Goal: Task Accomplishment & Management: Manage account settings

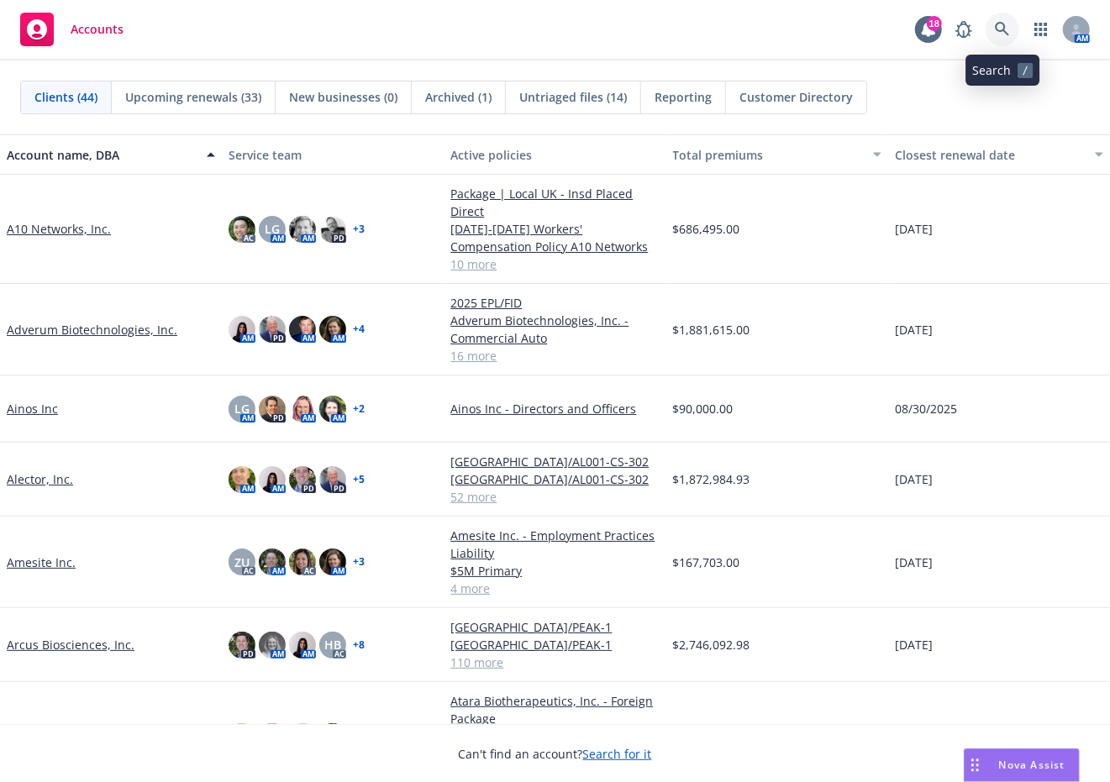
click at [1002, 26] on icon at bounding box center [1002, 29] width 15 height 15
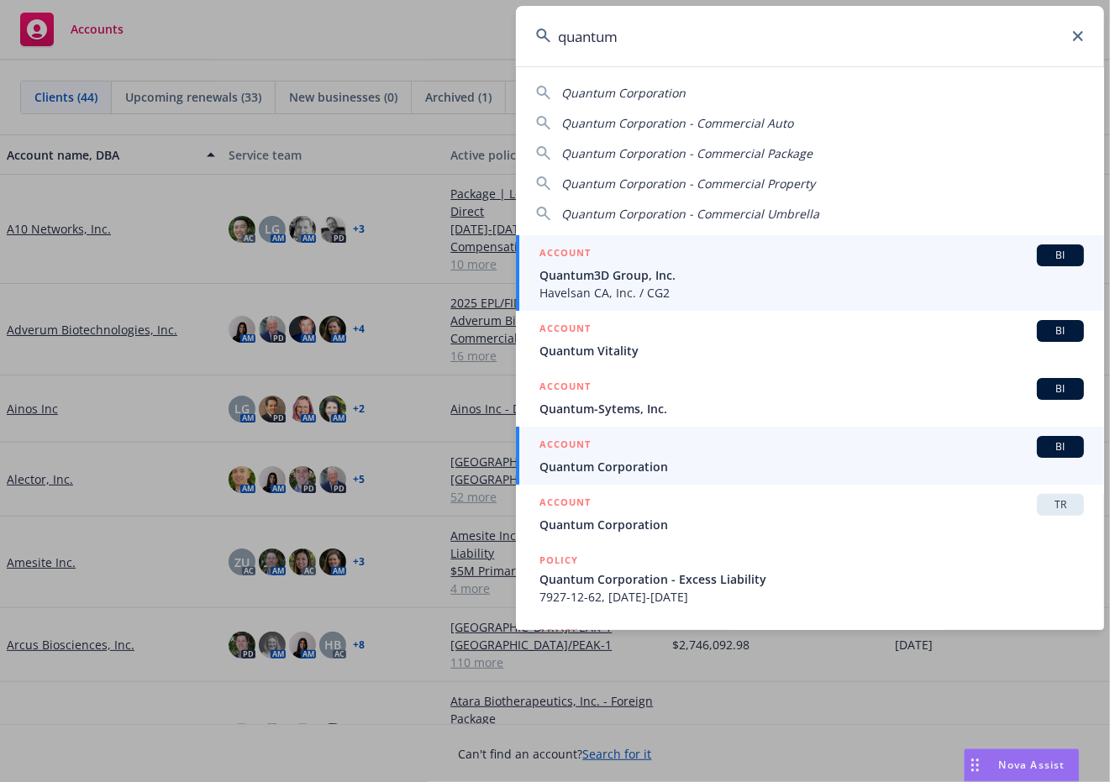
type input "quantum"
click at [606, 475] on span "Quantum Corporation" at bounding box center [812, 467] width 545 height 18
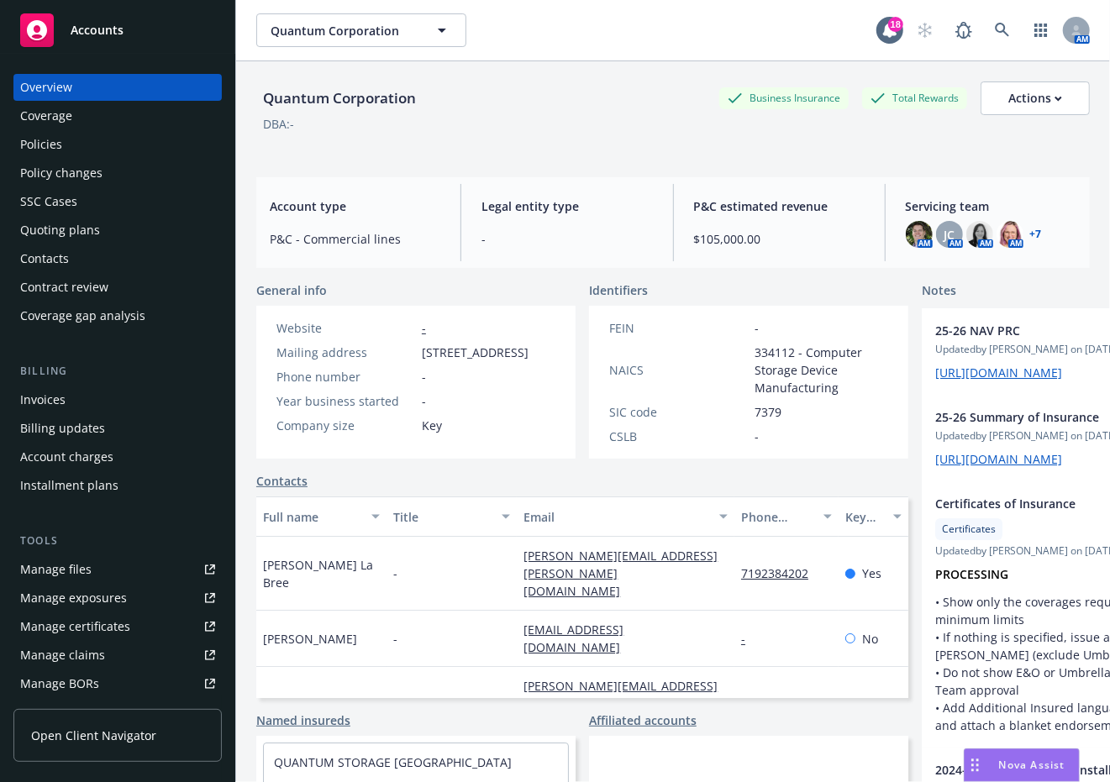
click at [44, 150] on div "Policies" at bounding box center [41, 144] width 42 height 27
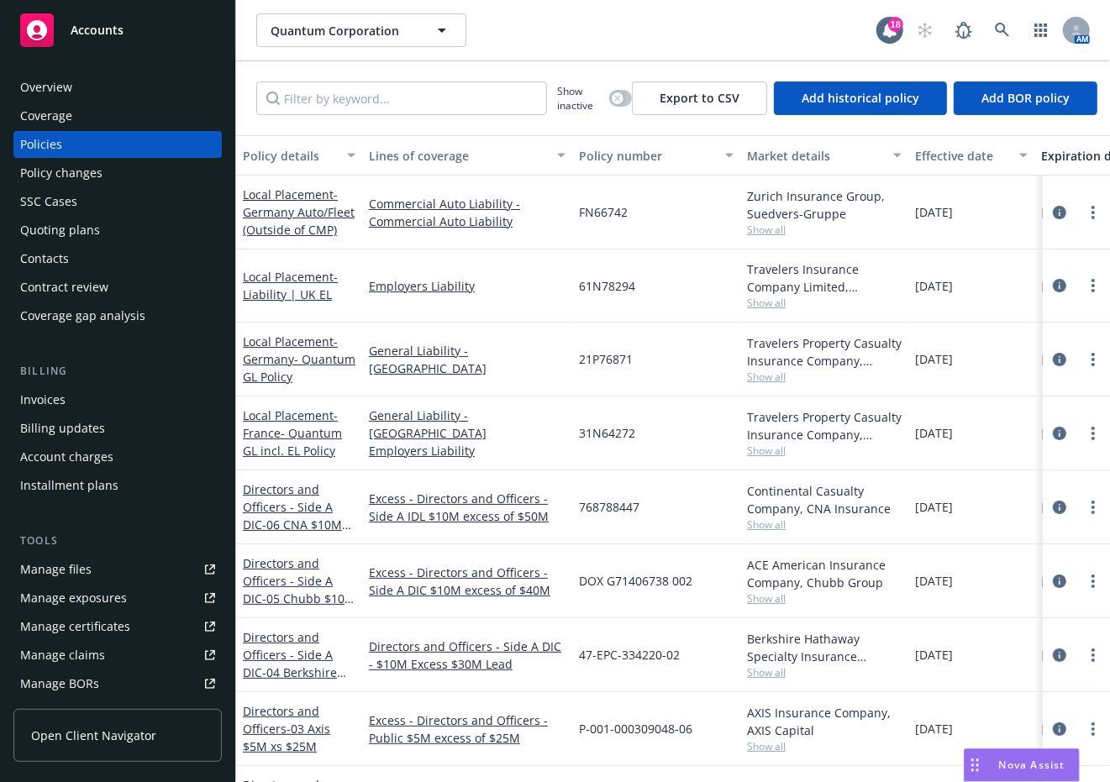
click at [989, 770] on div "Nova Assist" at bounding box center [1032, 765] width 93 height 14
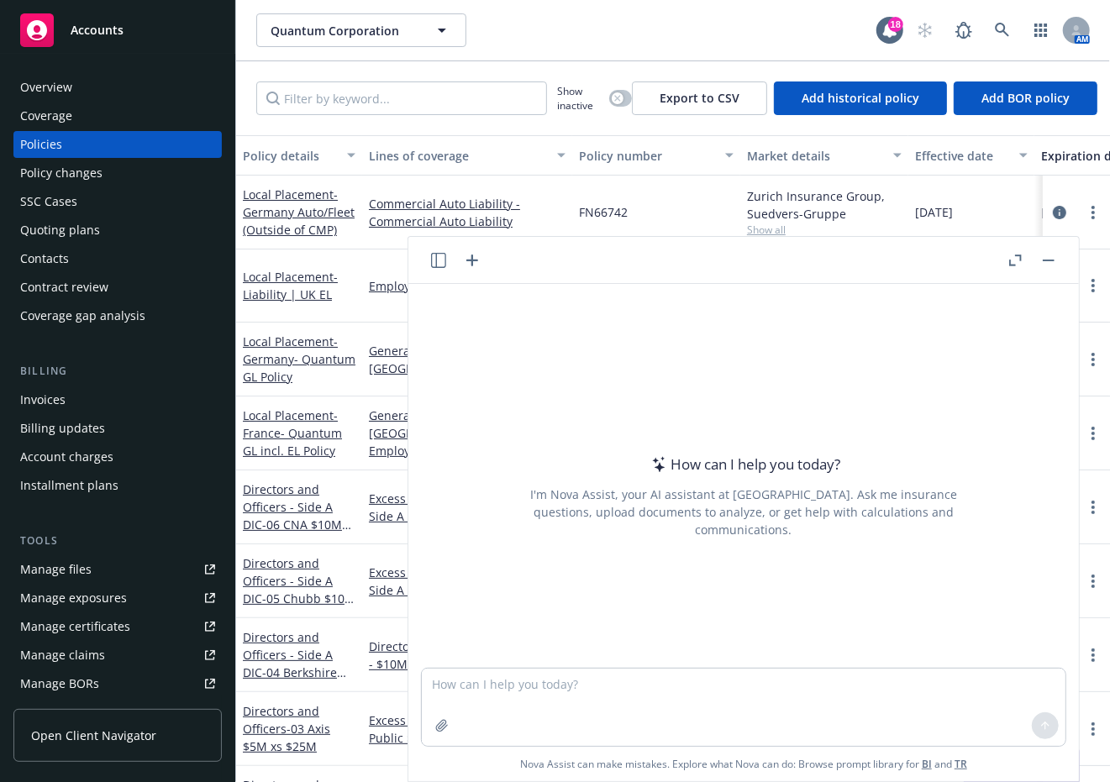
click at [623, 41] on div "Quantum Corporation Quantum Corporation" at bounding box center [566, 30] width 620 height 34
click at [923, 764] on link "BI" at bounding box center [927, 764] width 10 height 14
click at [1047, 253] on button "button" at bounding box center [1049, 260] width 20 height 20
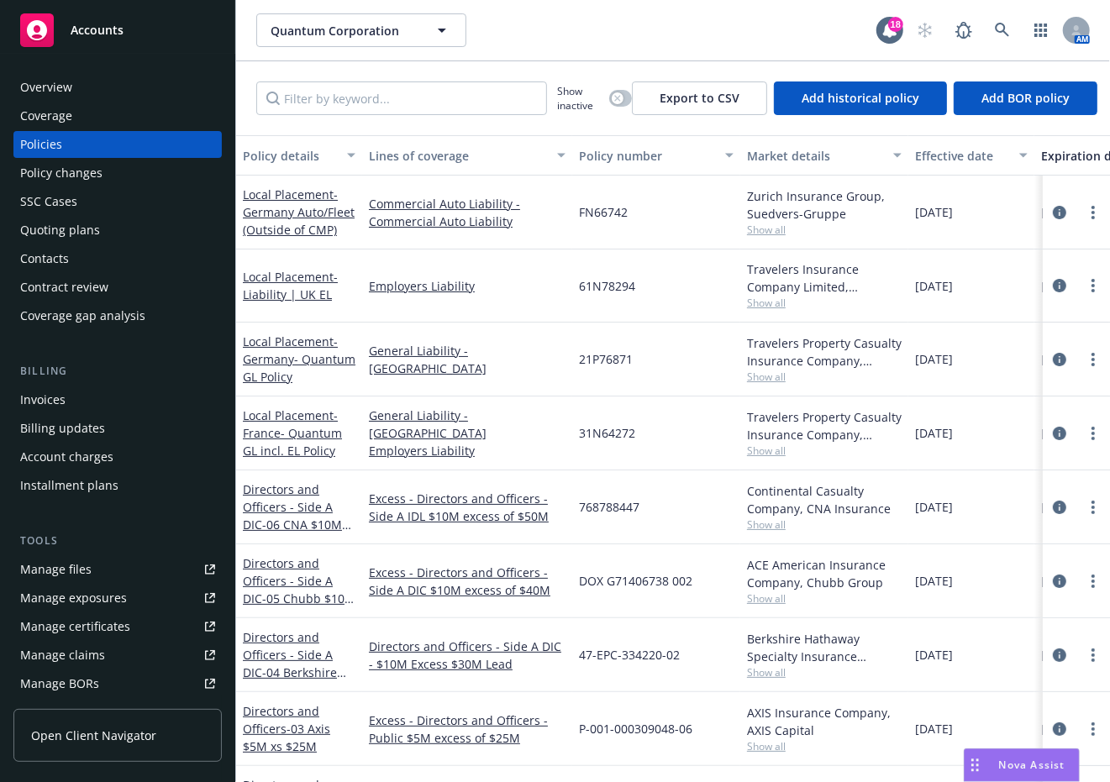
click at [293, 514] on div "Directors and Officers - Side A DIC - 06 CNA $10M xs $50M Side A IDL" at bounding box center [299, 507] width 113 height 53
click at [299, 509] on link "Directors and Officers - Side A DIC - 06 CNA $10M xs $50M Side A IDL" at bounding box center [296, 516] width 106 height 69
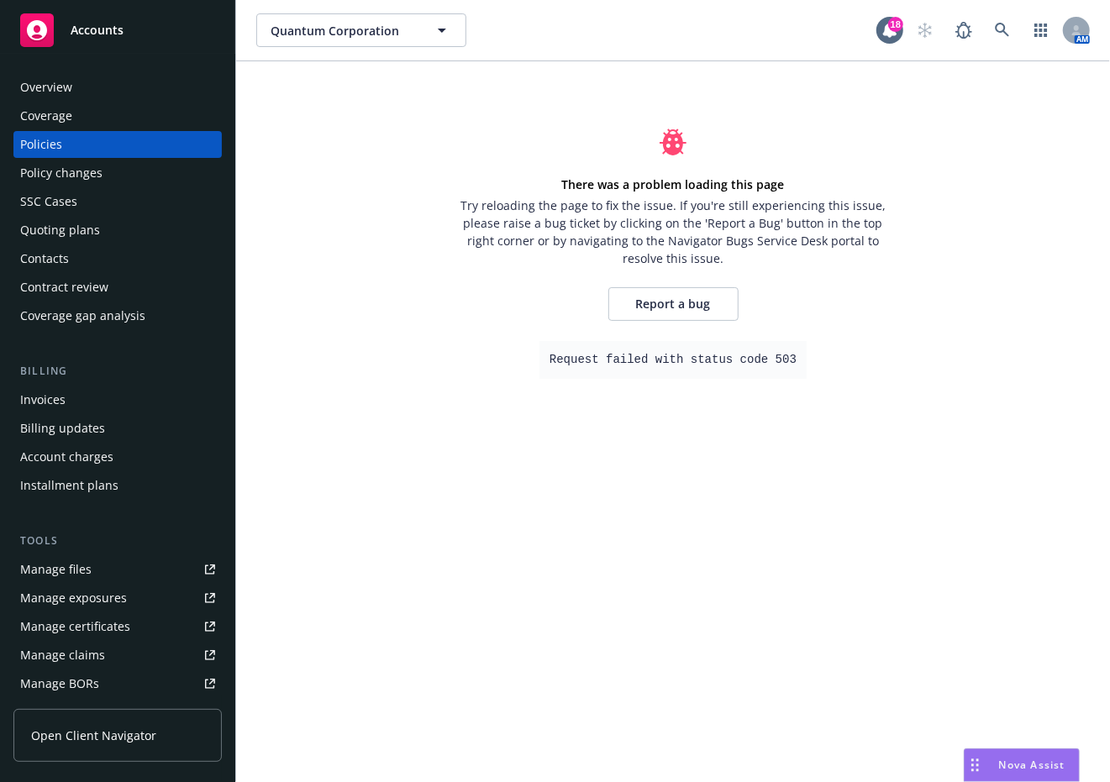
click at [34, 142] on div "Policies" at bounding box center [41, 144] width 42 height 27
click at [49, 144] on div "Policies" at bounding box center [41, 144] width 42 height 27
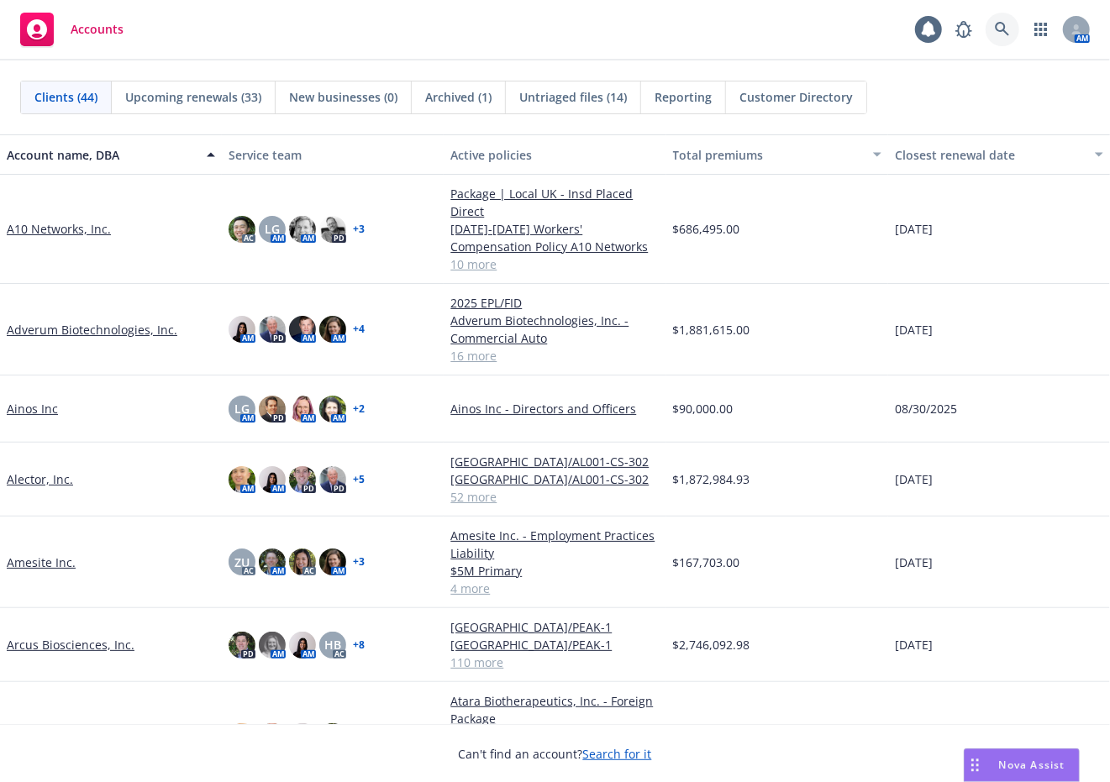
click at [1000, 26] on icon at bounding box center [1002, 29] width 15 height 15
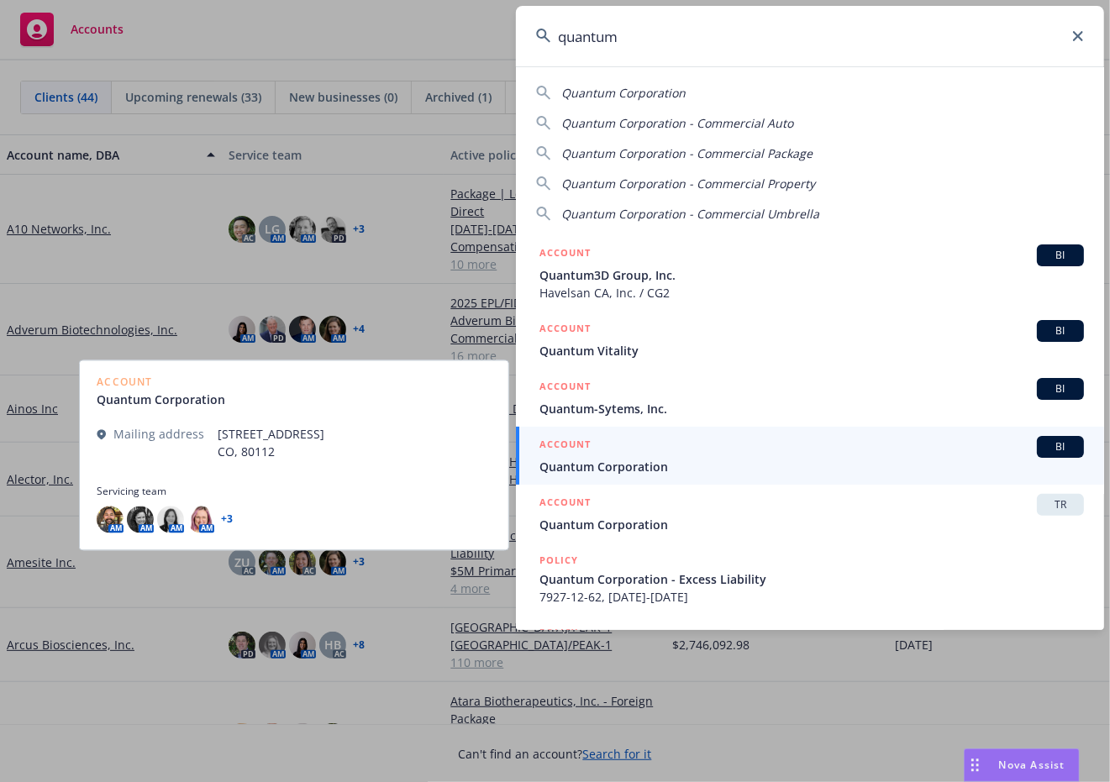
type input "quantum"
click at [649, 464] on span "Quantum Corporation" at bounding box center [812, 467] width 545 height 18
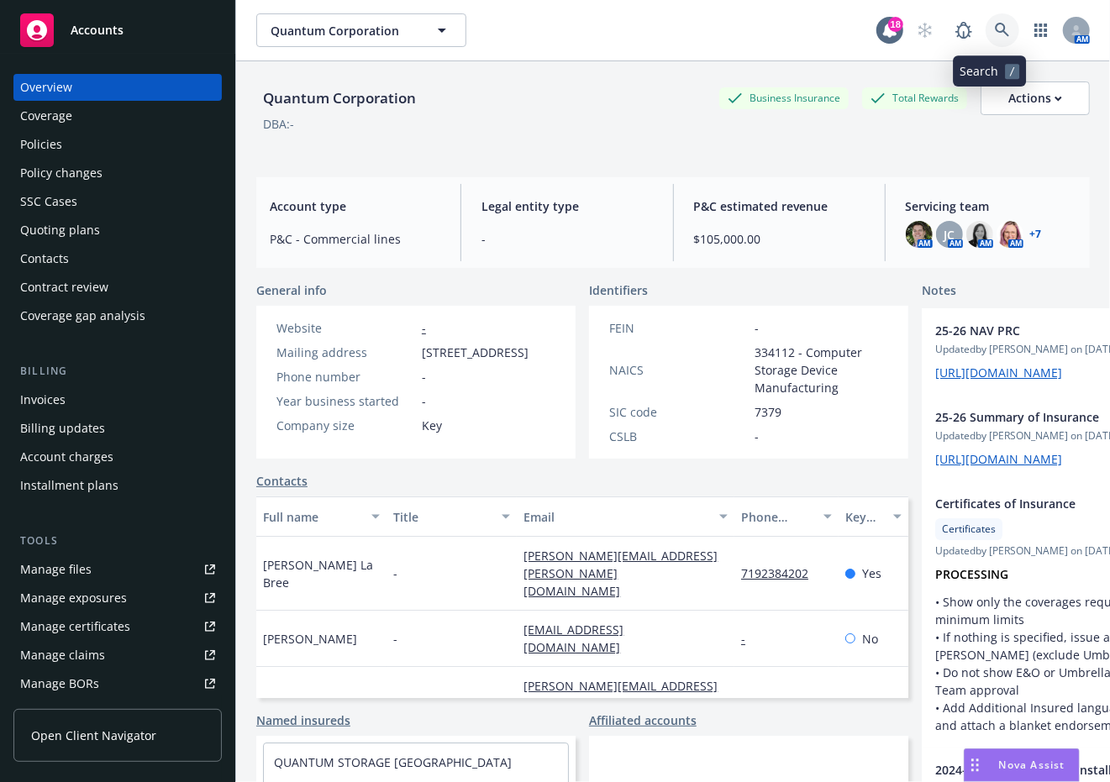
click at [995, 24] on icon at bounding box center [1002, 30] width 14 height 14
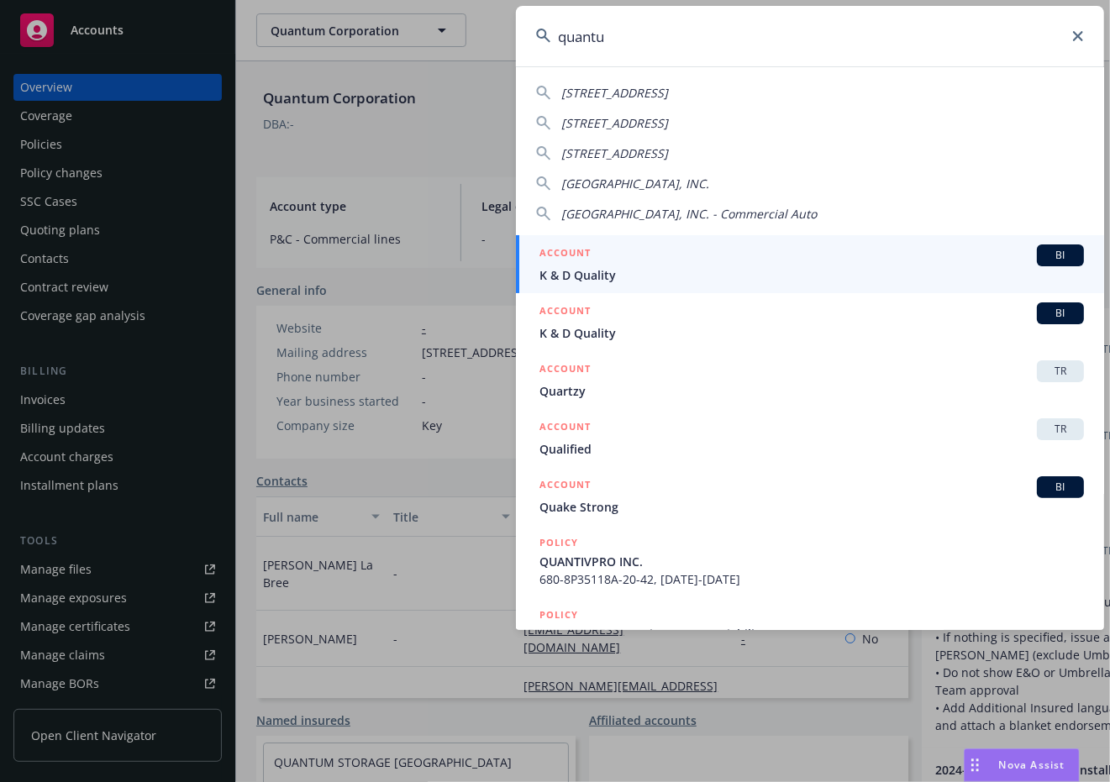
type input "quantum"
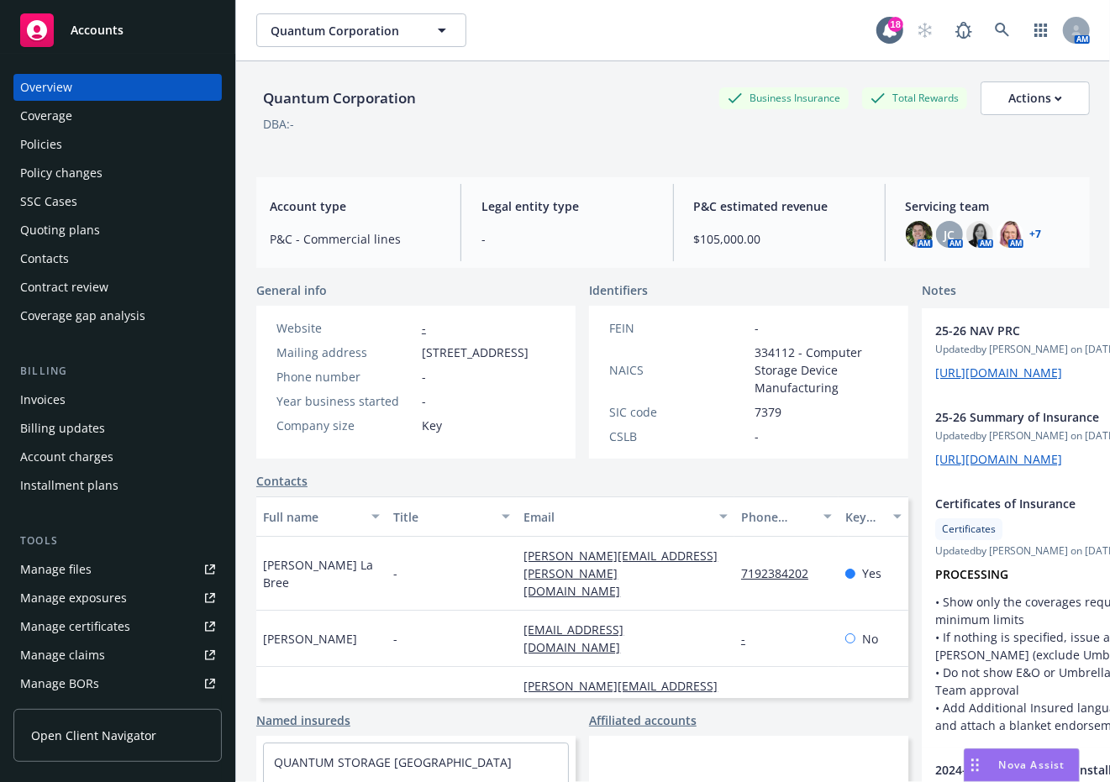
click at [64, 149] on div "Policies" at bounding box center [117, 144] width 195 height 27
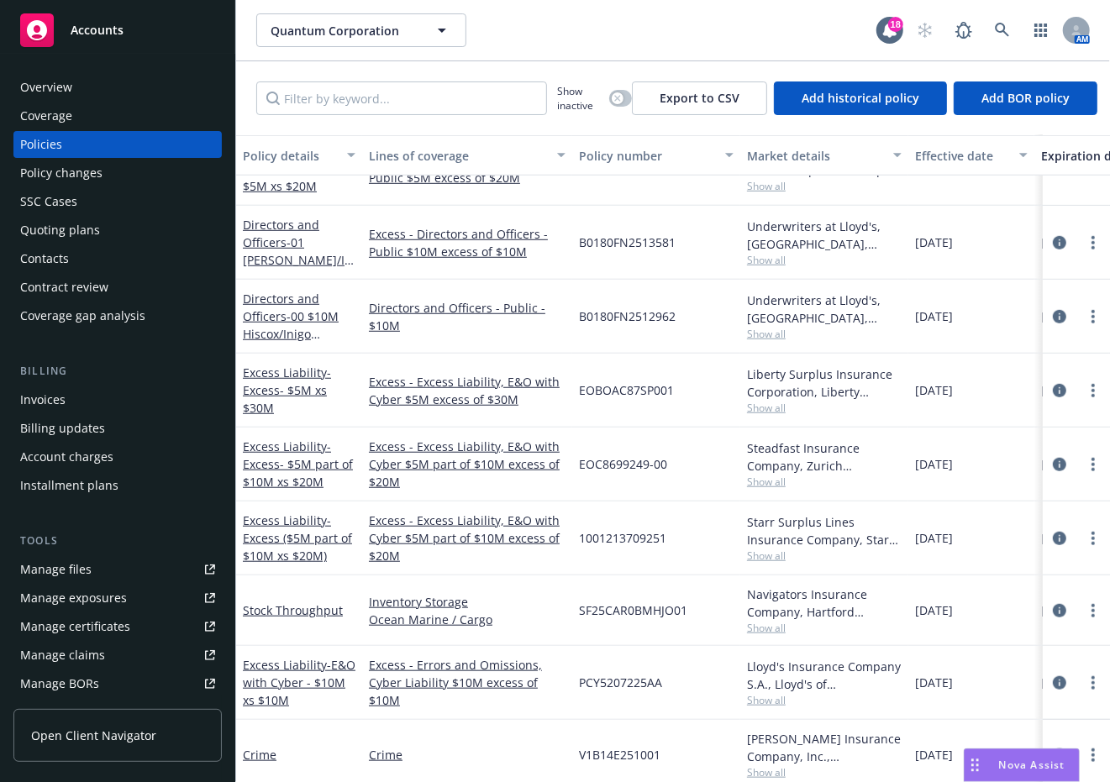
scroll to position [168, 0]
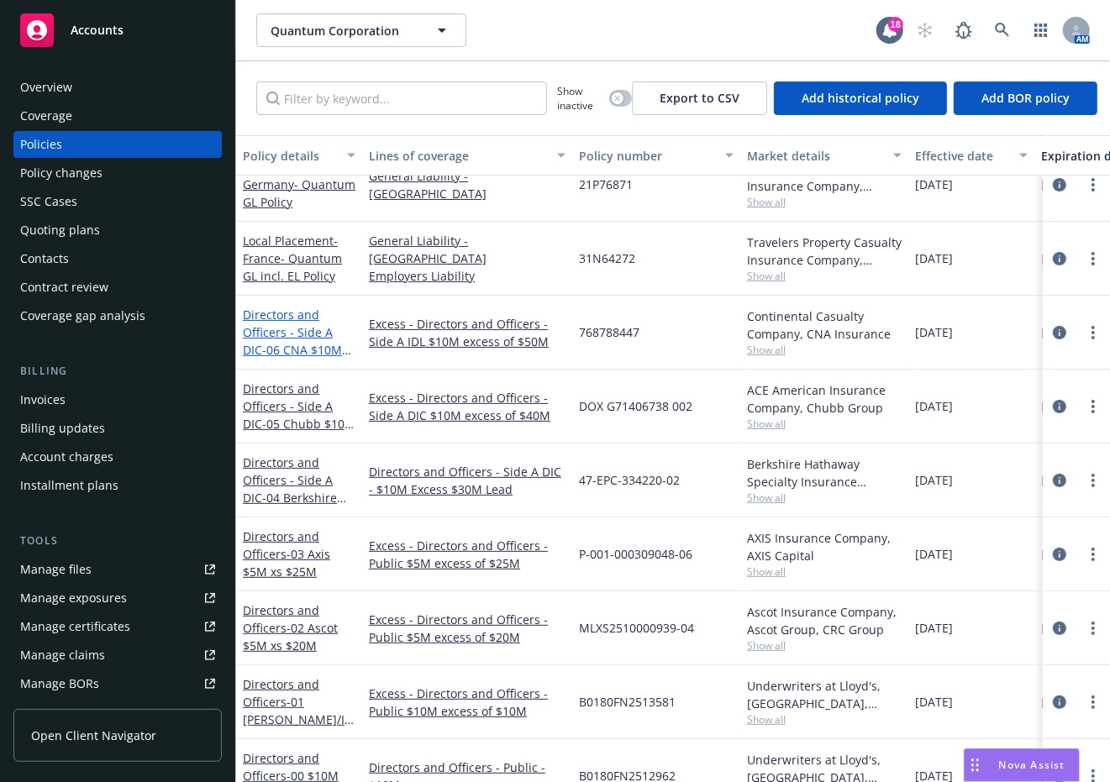
click at [277, 324] on link "Directors and Officers - Side A DIC - 06 CNA $10M xs $50M Side A IDL" at bounding box center [296, 341] width 106 height 69
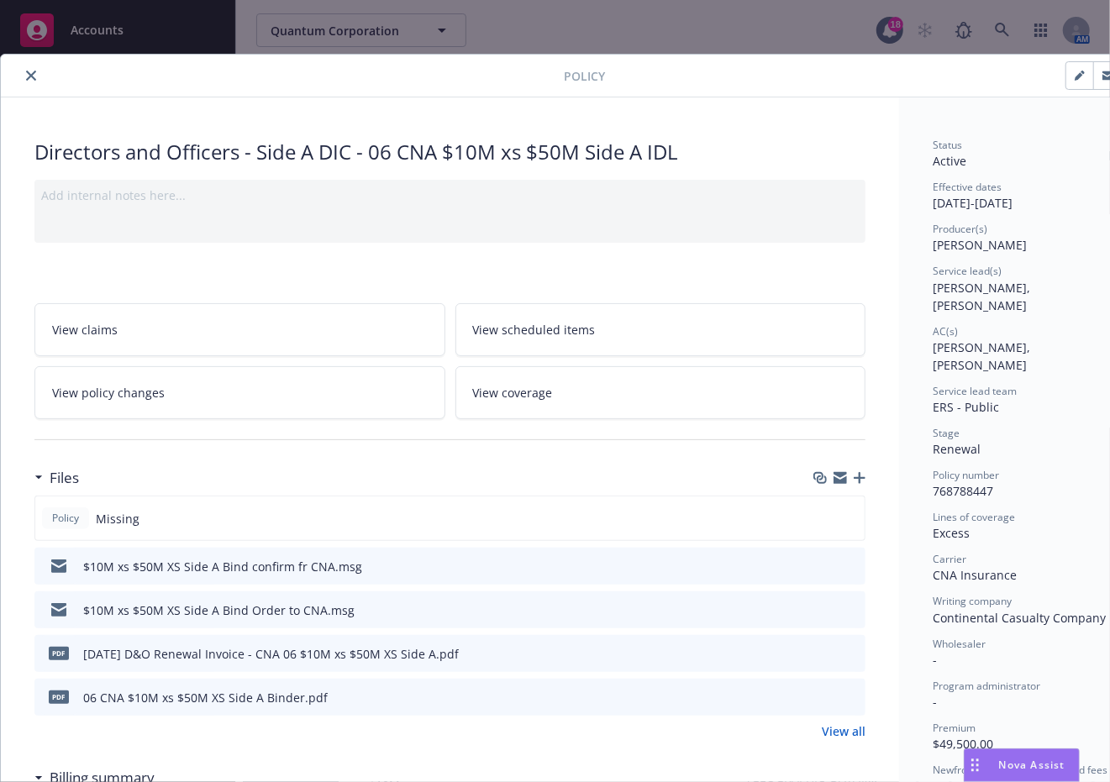
click at [862, 468] on div "Files" at bounding box center [449, 478] width 831 height 35
click at [861, 473] on icon "button" at bounding box center [860, 478] width 12 height 12
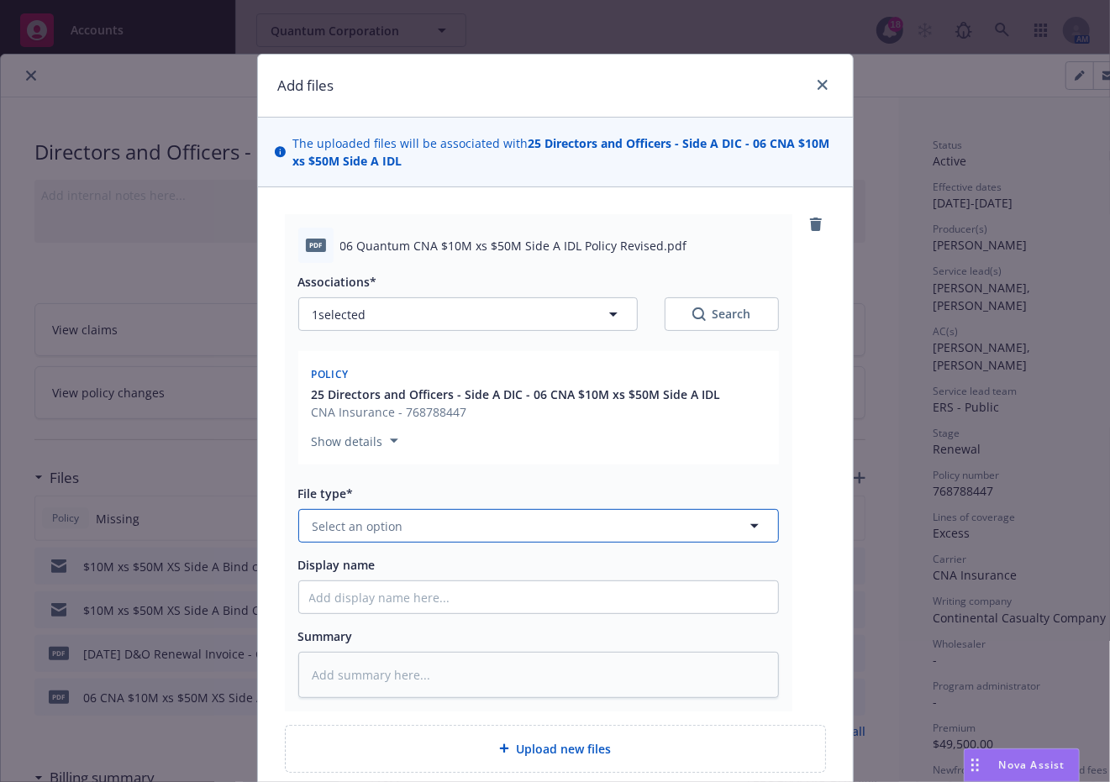
click at [692, 527] on button "Select an option" at bounding box center [538, 526] width 481 height 34
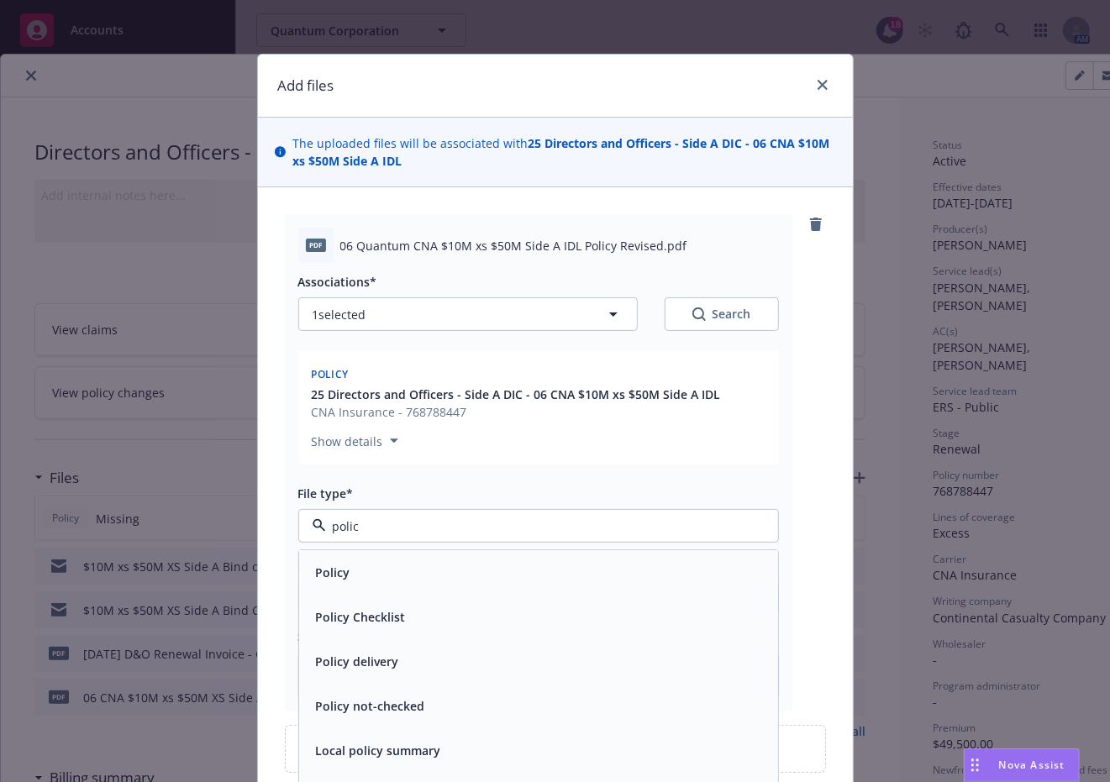
type input "policy"
click at [677, 592] on div "Policy" at bounding box center [538, 572] width 479 height 45
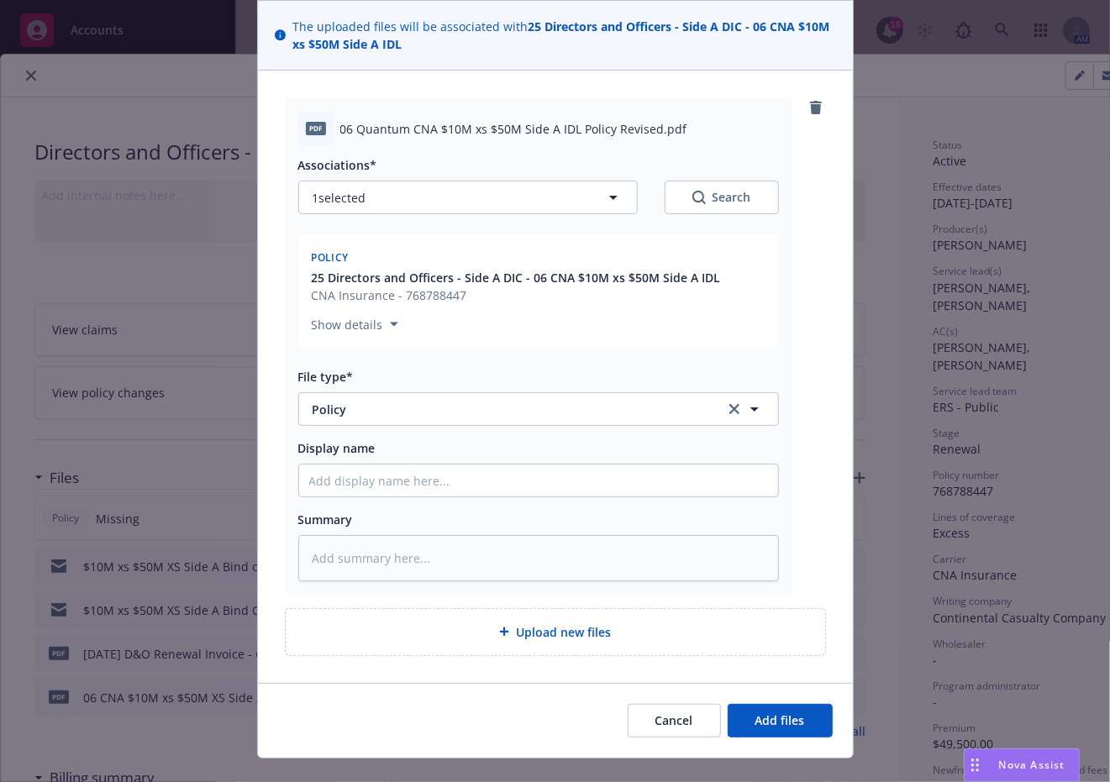
scroll to position [145, 0]
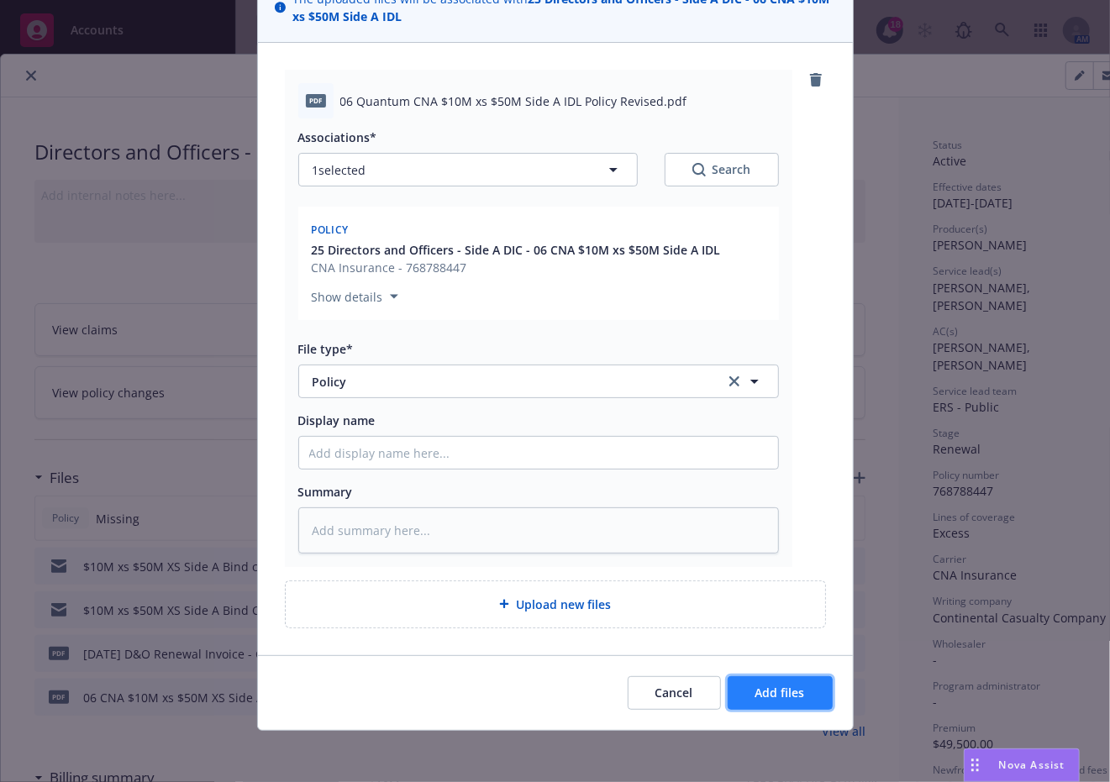
click at [756, 690] on span "Add files" at bounding box center [781, 693] width 50 height 16
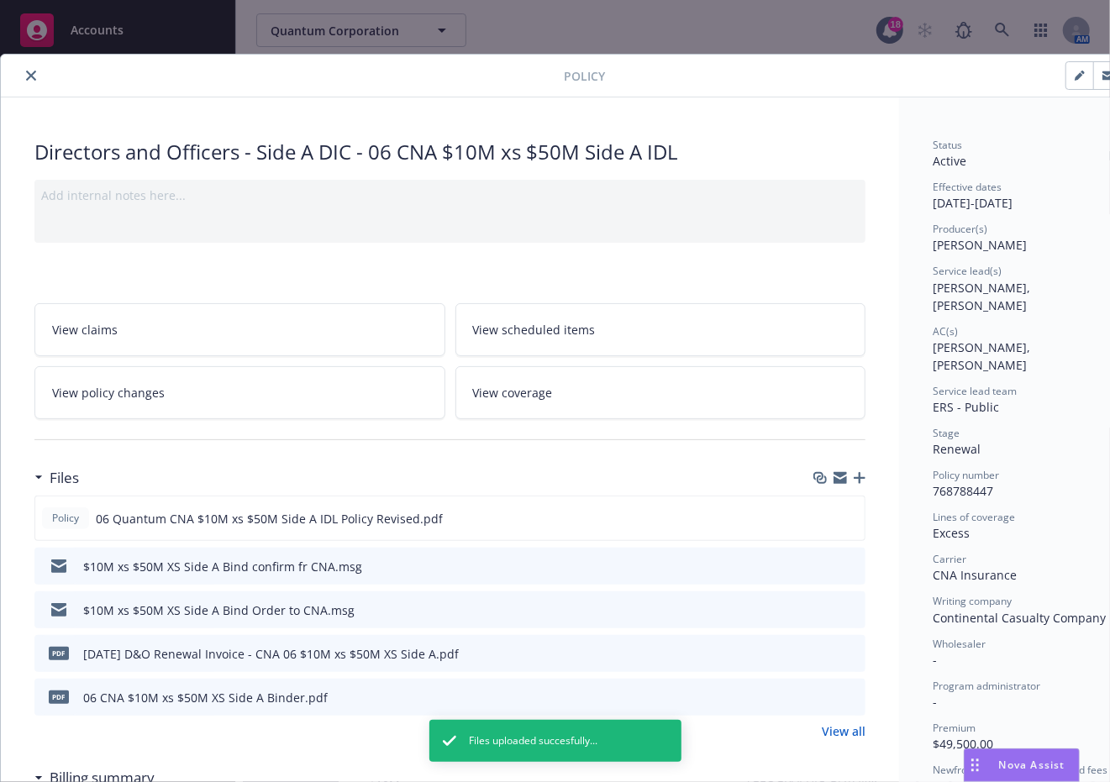
click at [30, 76] on icon "close" at bounding box center [31, 76] width 10 height 10
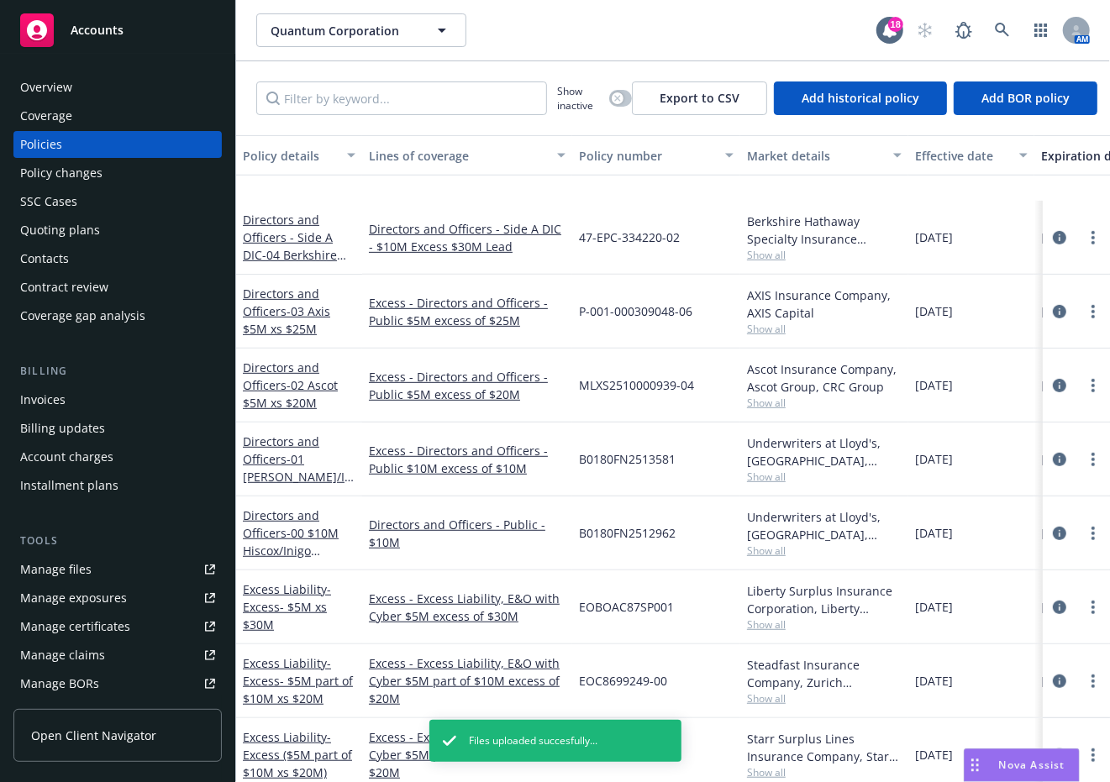
scroll to position [504, 0]
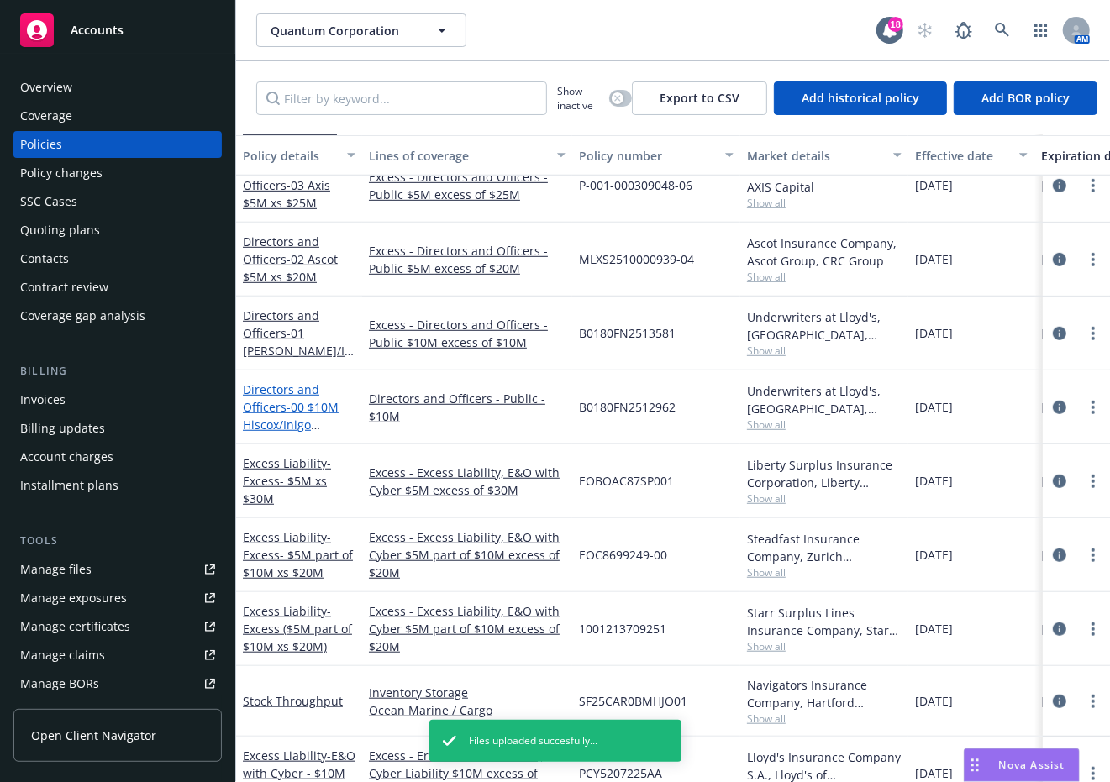
click at [296, 409] on span "- 00 $10M Hiscox/Inigo Primary" at bounding box center [291, 424] width 96 height 51
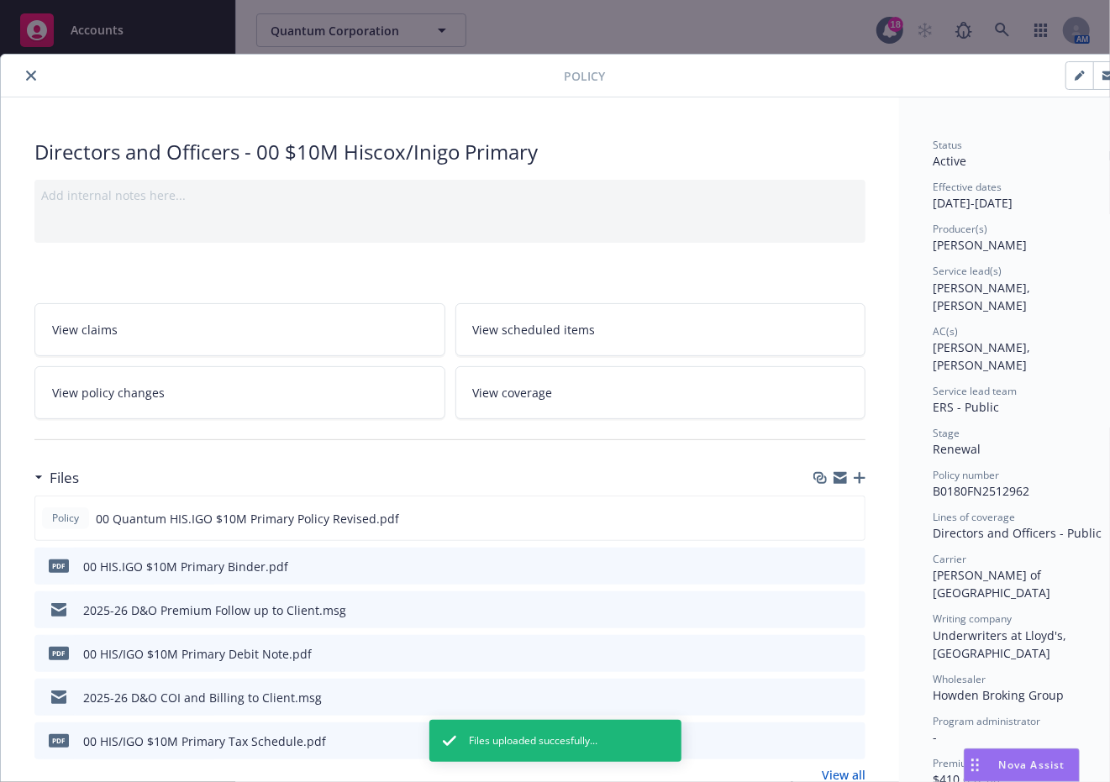
click at [205, 471] on div "Files" at bounding box center [449, 478] width 831 height 35
click at [864, 472] on icon "button" at bounding box center [860, 478] width 12 height 12
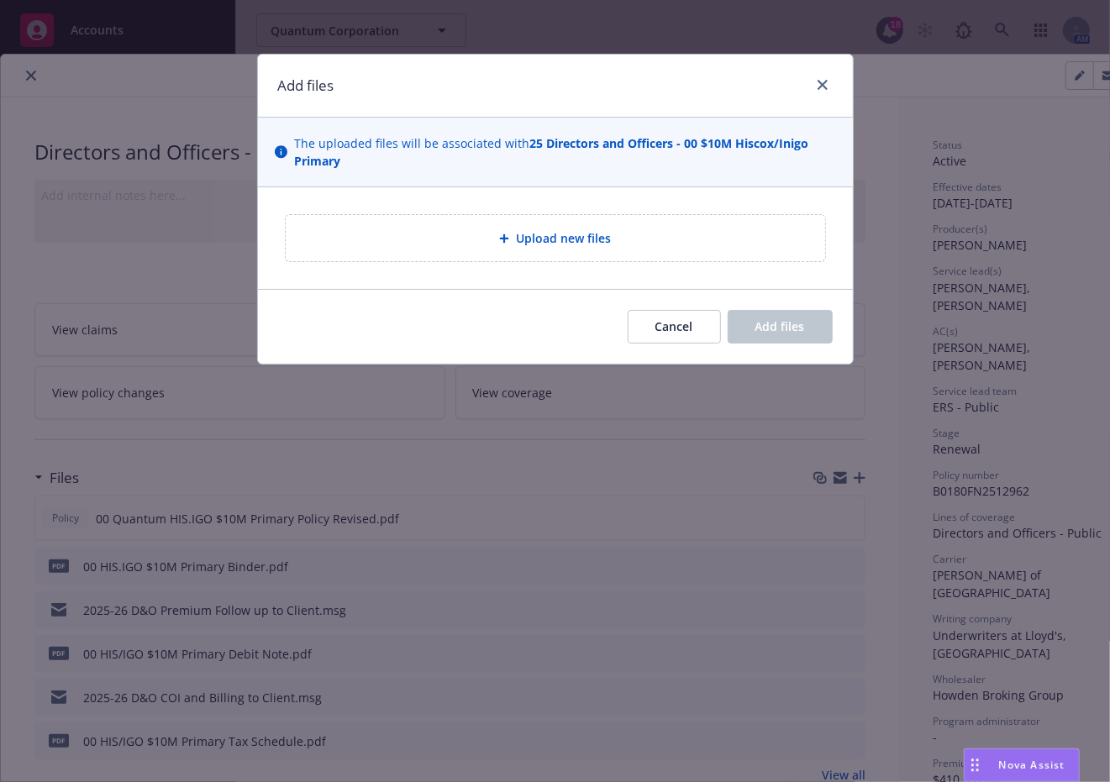
type textarea "x"
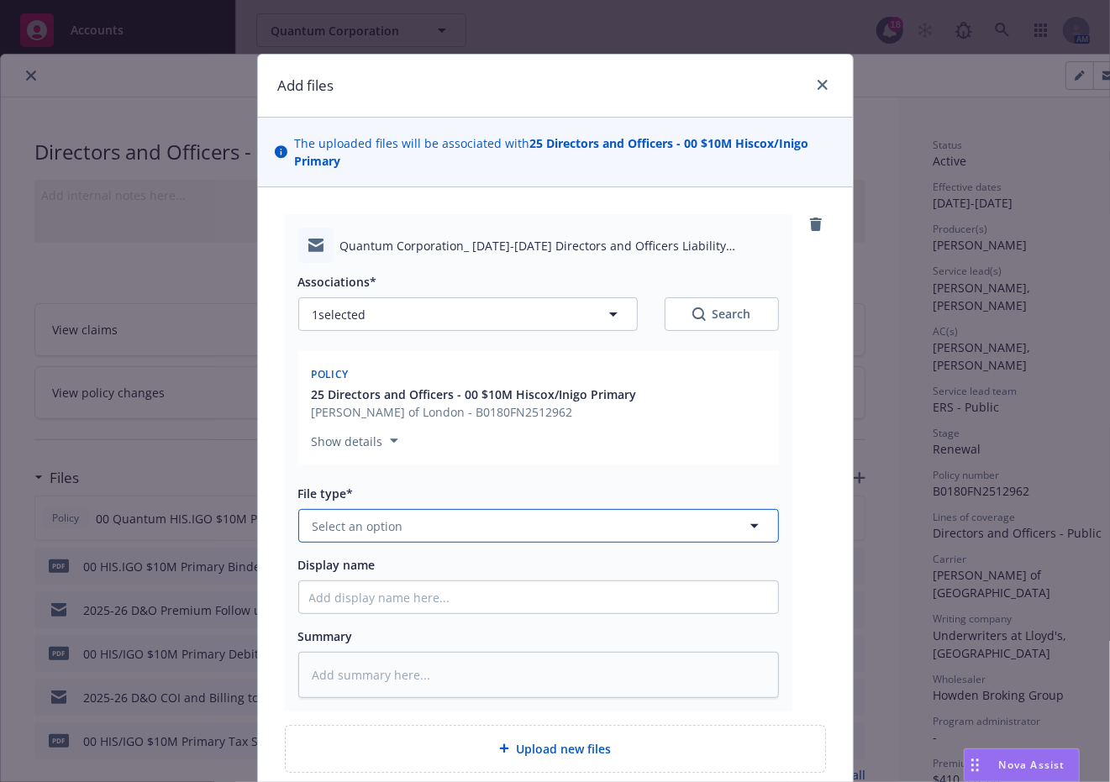
click at [554, 524] on button "Select an option" at bounding box center [538, 526] width 481 height 34
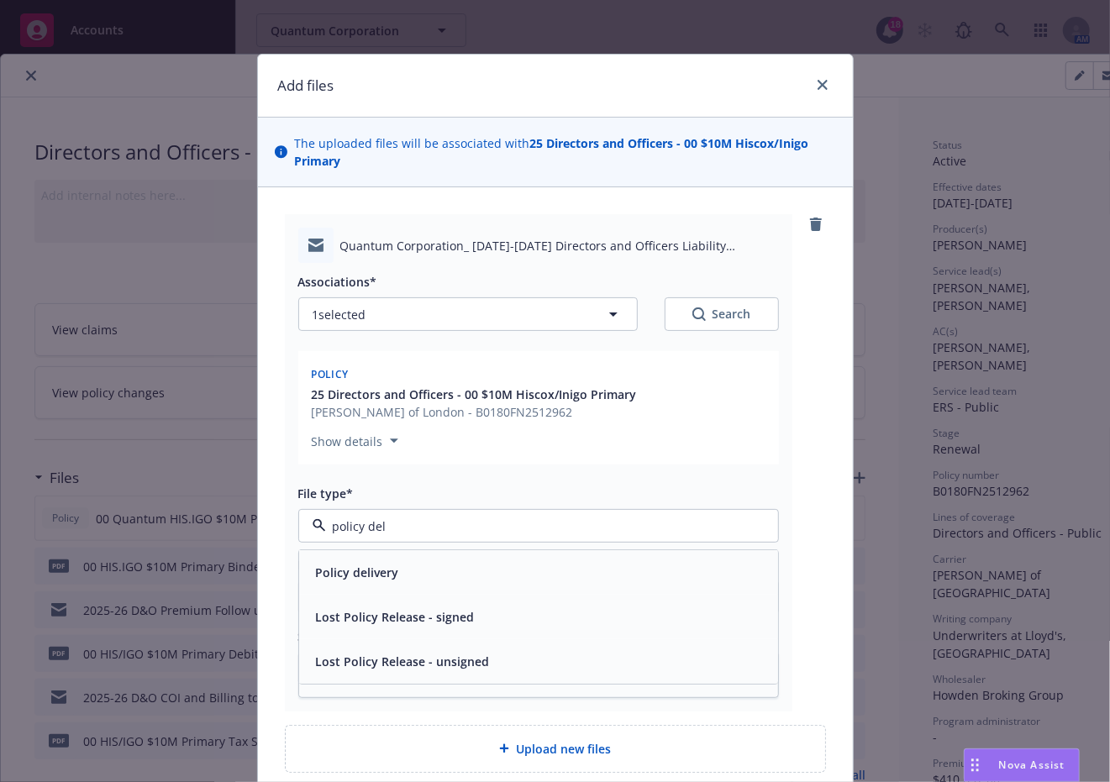
type input "policy deli"
click at [462, 561] on div "Policy delivery" at bounding box center [538, 573] width 459 height 24
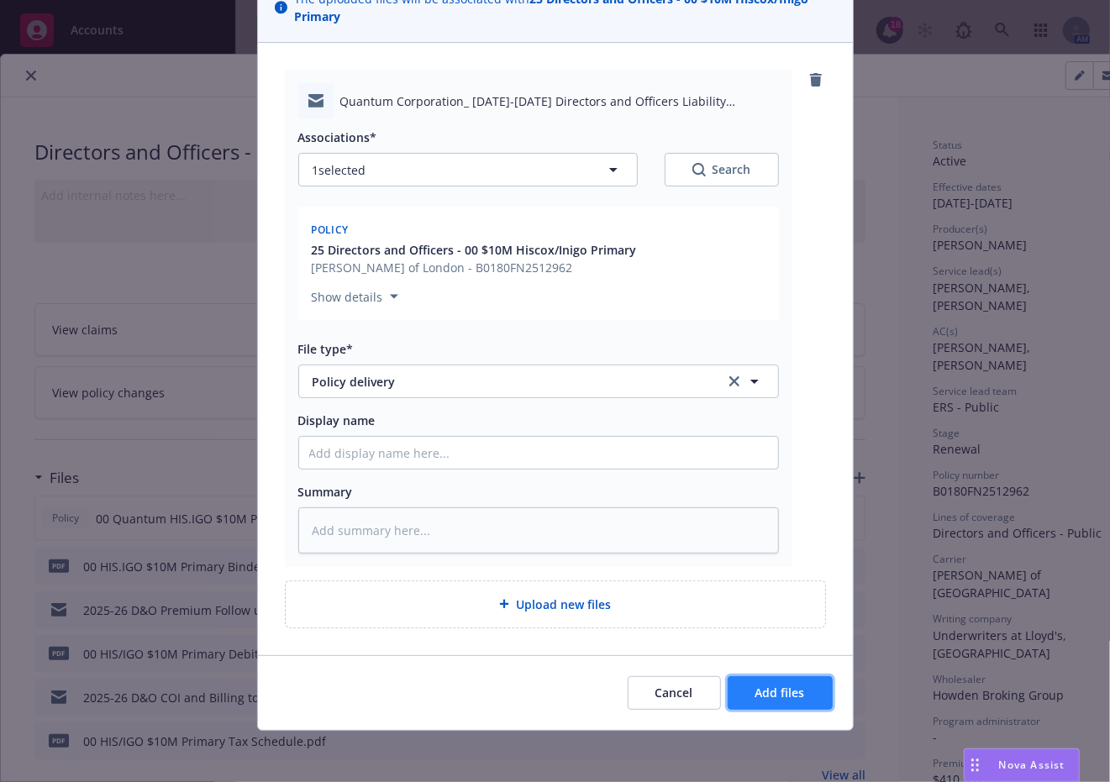
click at [778, 690] on span "Add files" at bounding box center [781, 693] width 50 height 16
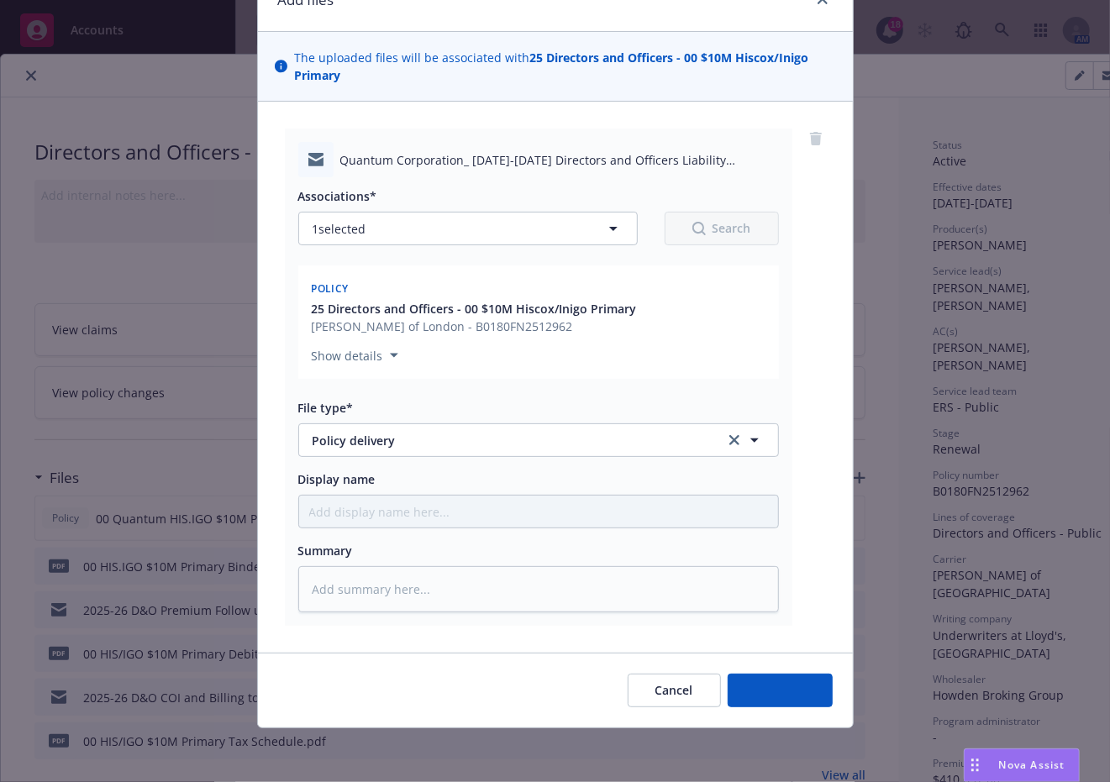
scroll to position [84, 0]
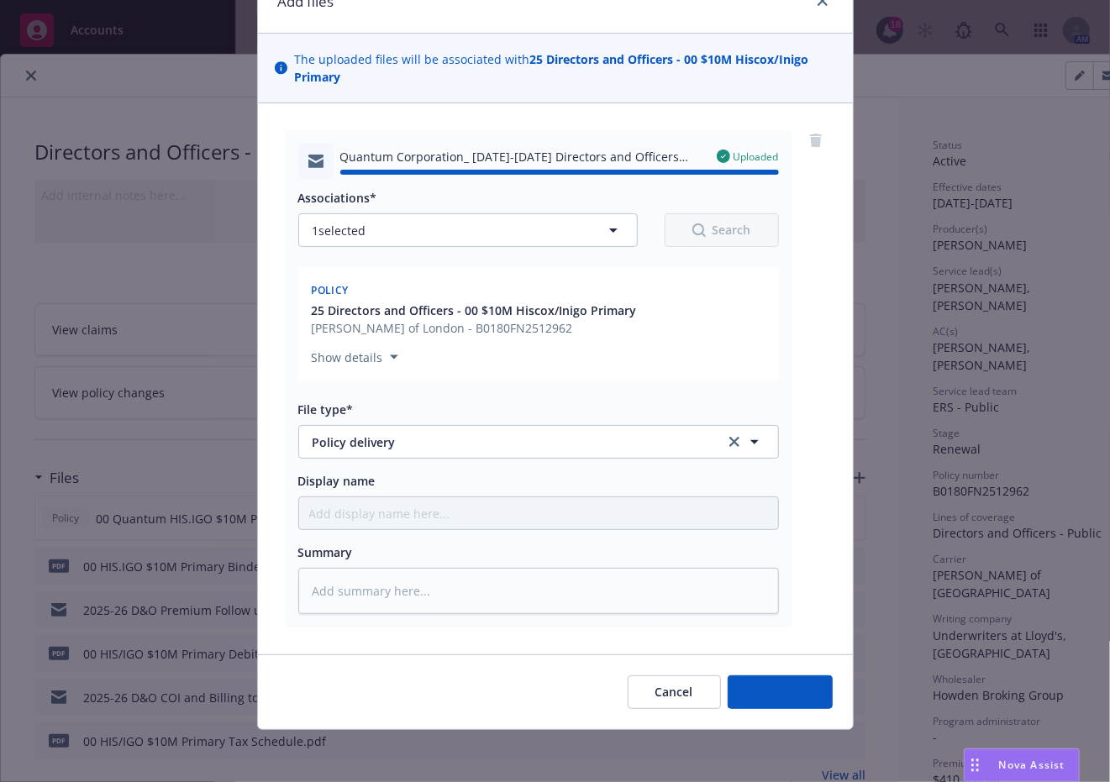
type textarea "x"
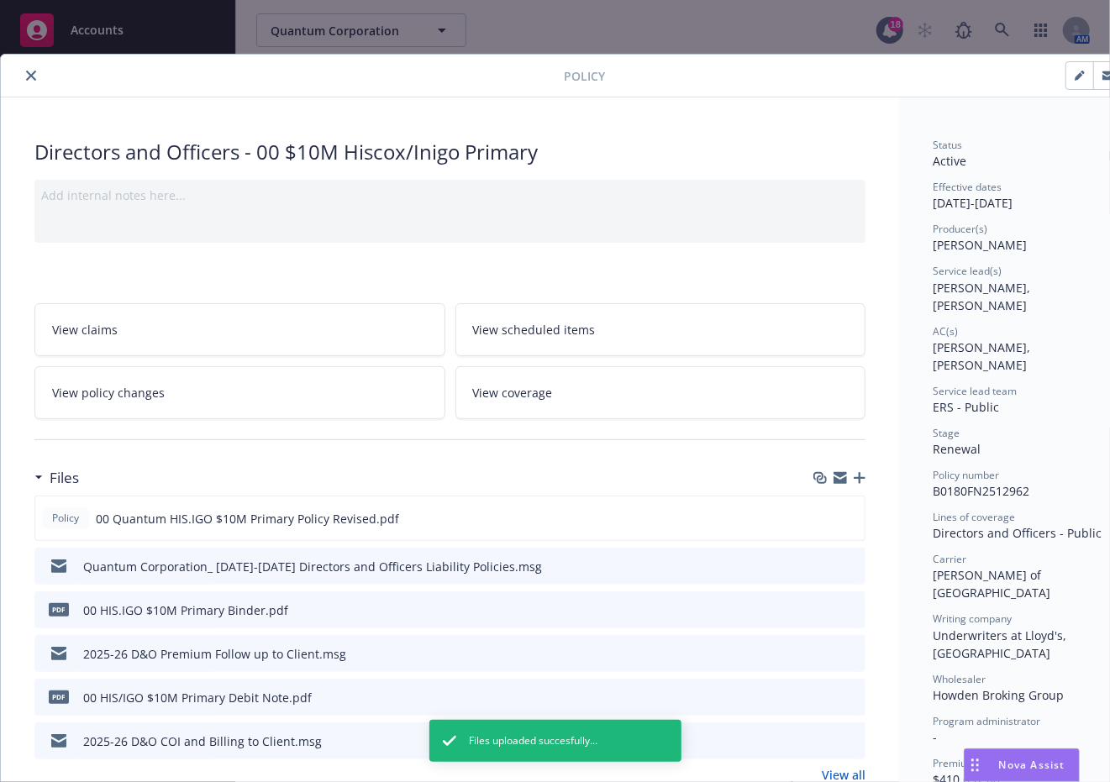
click at [30, 71] on icon "close" at bounding box center [31, 76] width 10 height 10
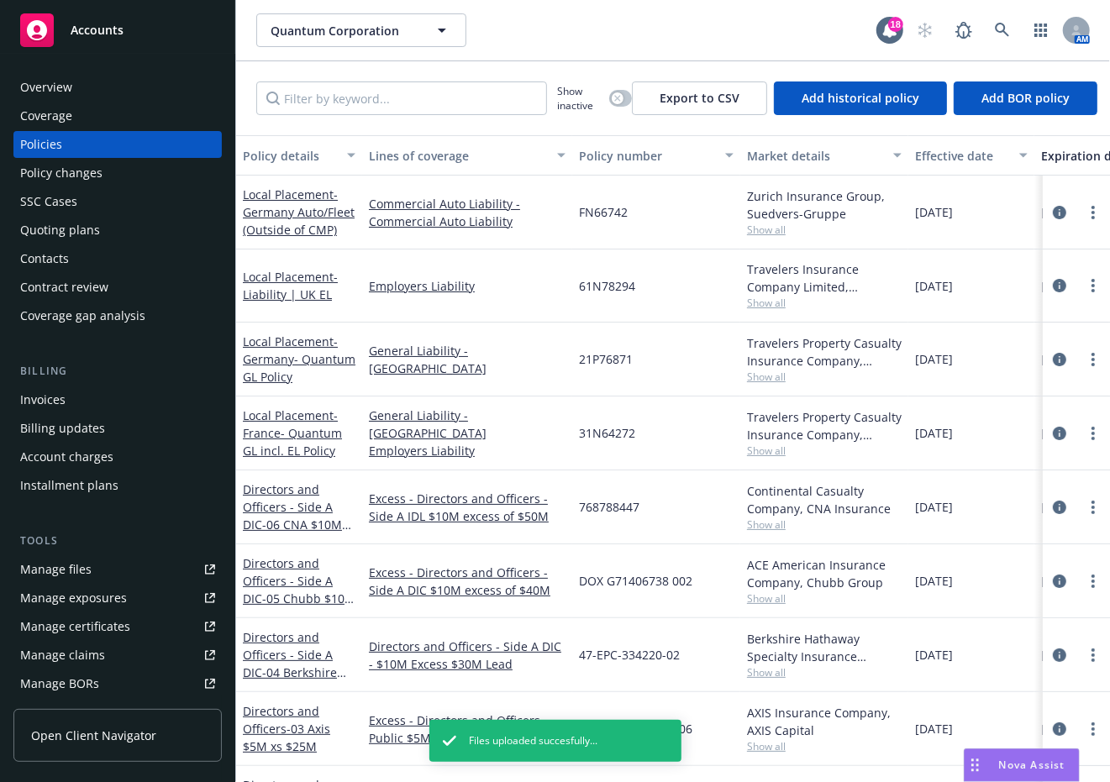
click at [40, 223] on div "Quoting plans" at bounding box center [60, 230] width 80 height 27
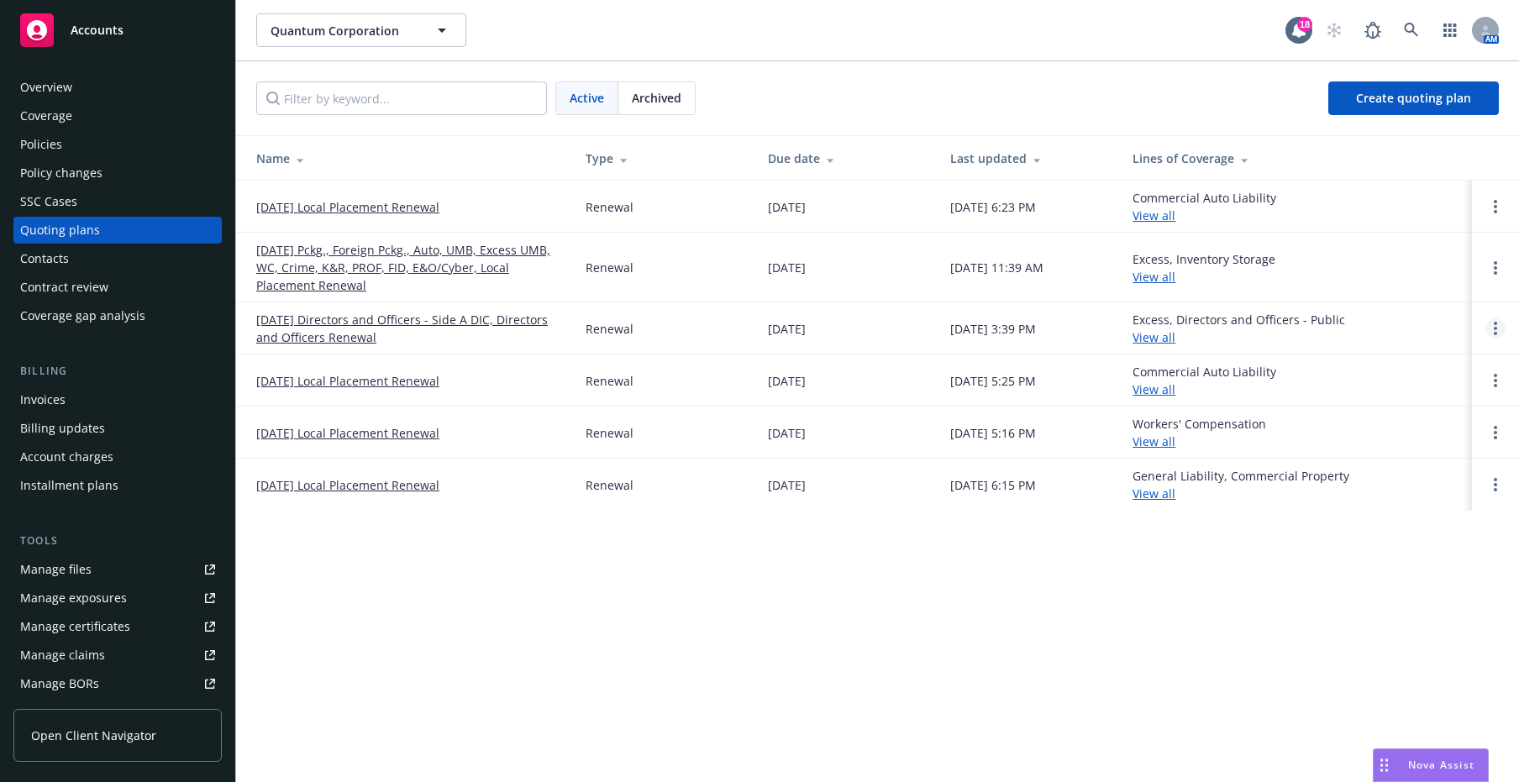
click at [1109, 334] on link "Open options" at bounding box center [1496, 329] width 20 height 20
click at [1109, 320] on span "Archive" at bounding box center [1377, 315] width 82 height 16
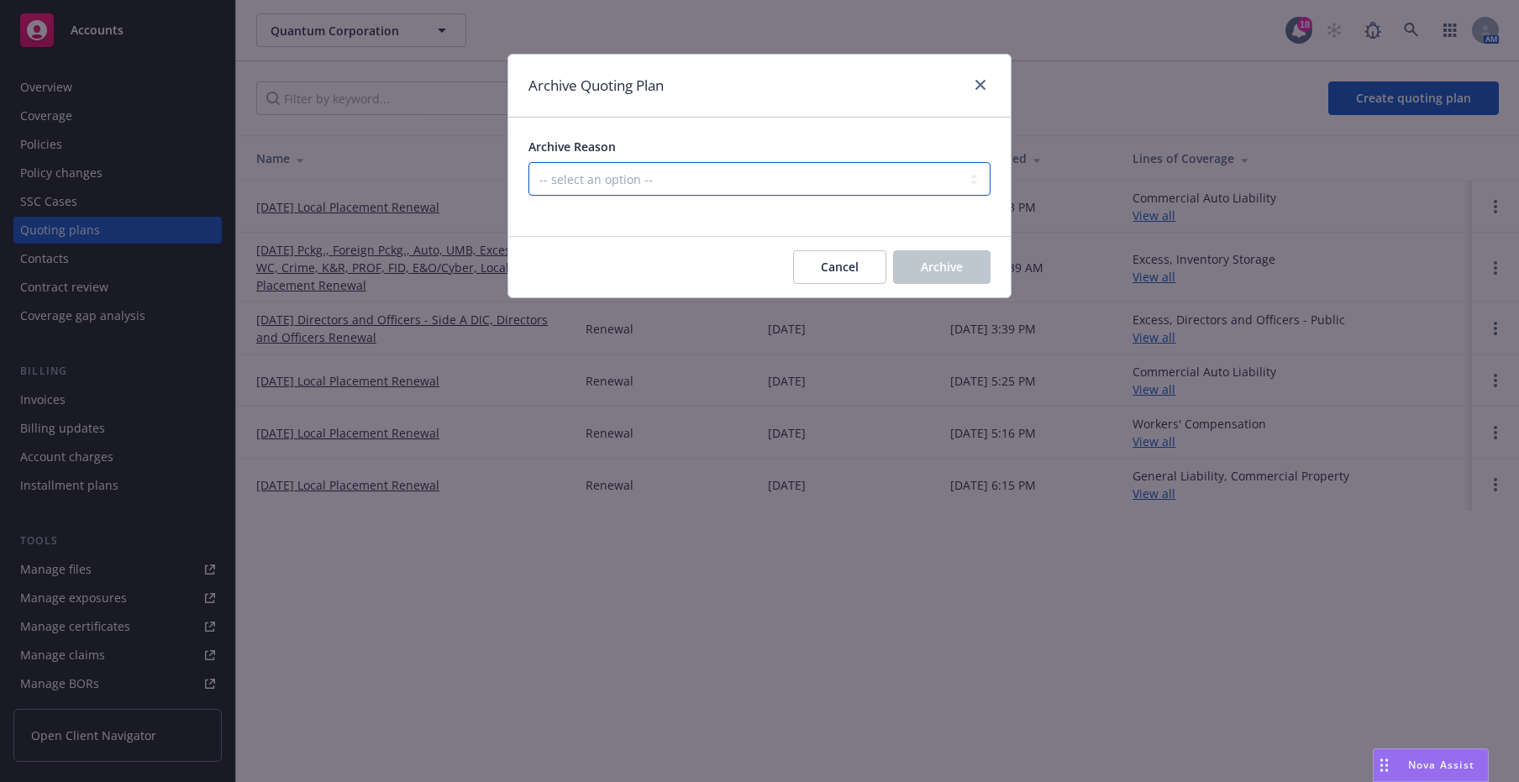
click at [583, 181] on select "-- select an option -- All policies in this renewal plan are auto-renewed Creat…" at bounding box center [760, 179] width 462 height 34
select select "ARCHIVED_RENEWAL_COMPLETED"
click at [529, 162] on select "-- select an option -- All policies in this renewal plan are auto-renewed Creat…" at bounding box center [760, 179] width 462 height 34
click at [943, 270] on span "Archive" at bounding box center [942, 267] width 42 height 16
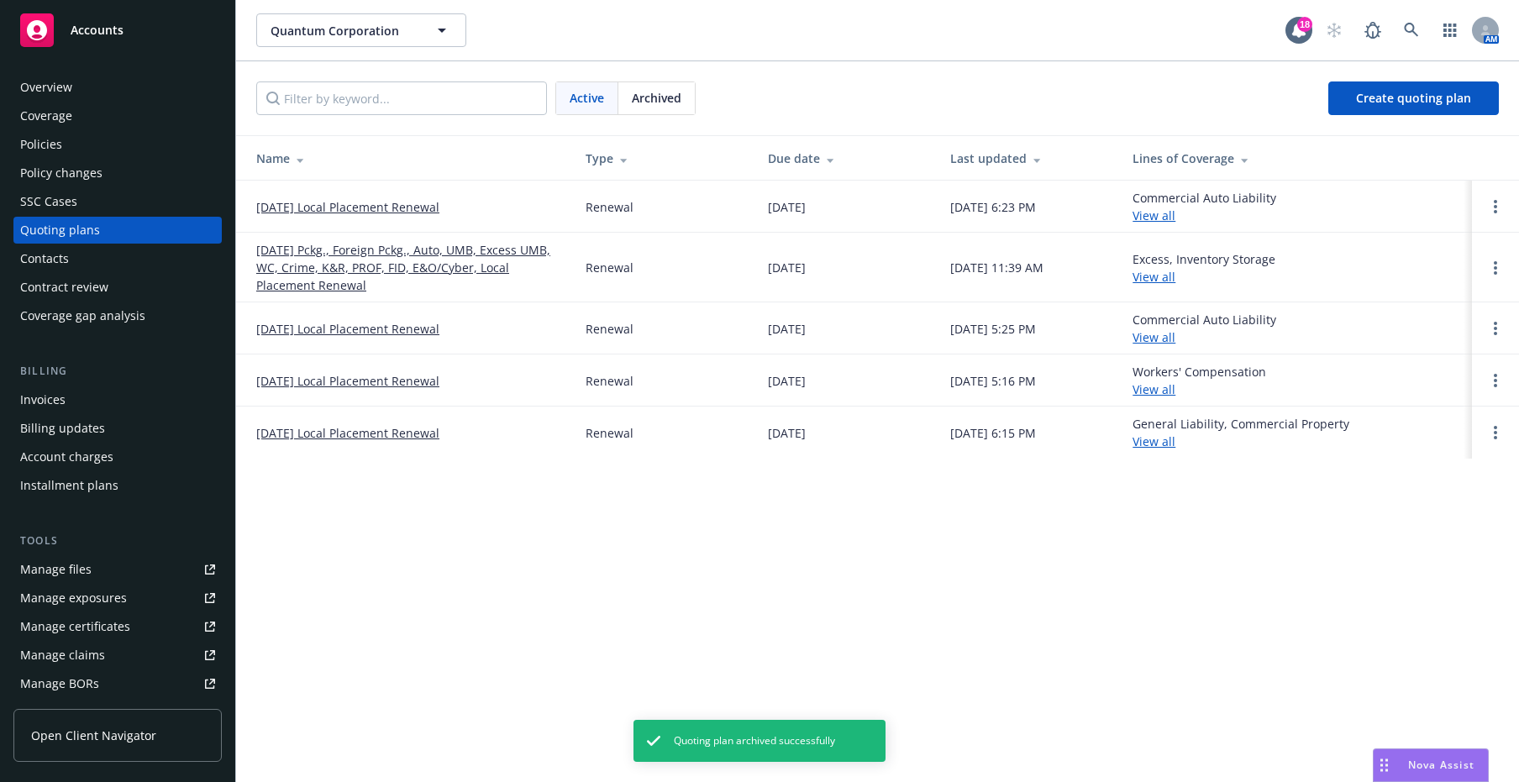
click at [66, 200] on div "SSC Cases" at bounding box center [48, 201] width 57 height 27
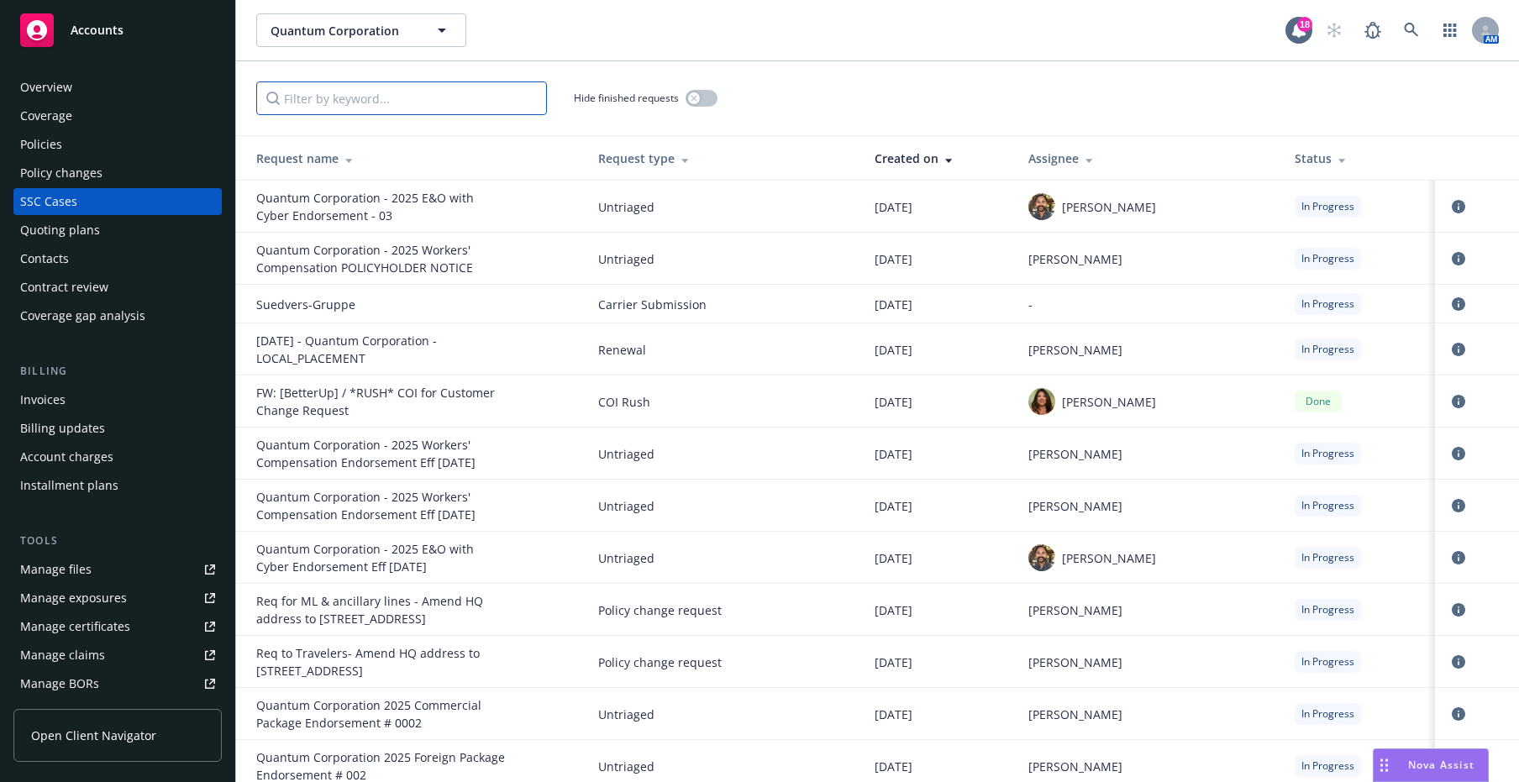
click at [478, 95] on input "Filter by keyword..." at bounding box center [401, 99] width 291 height 34
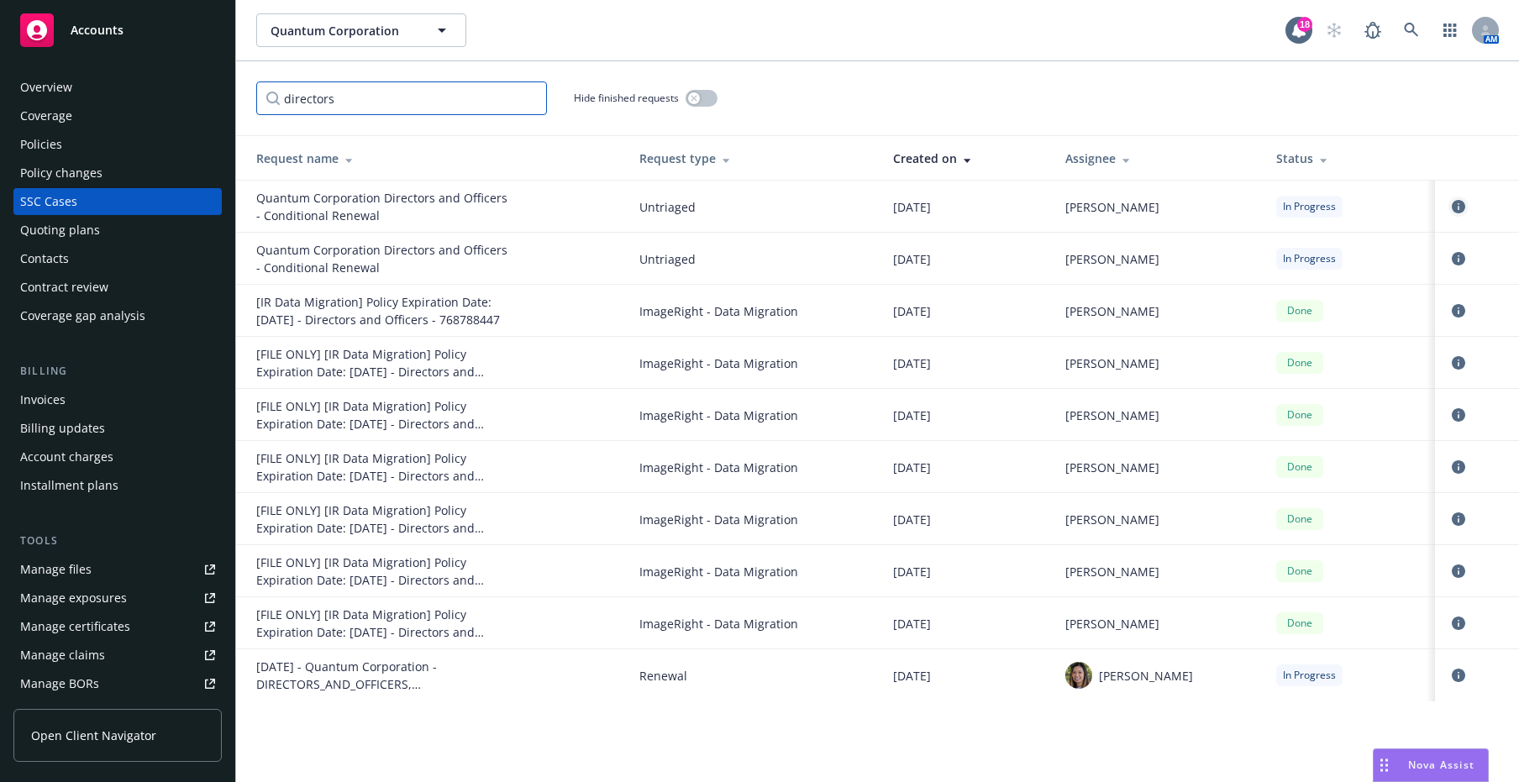
type input "directors"
click at [1109, 208] on icon "circleInformation" at bounding box center [1458, 206] width 13 height 13
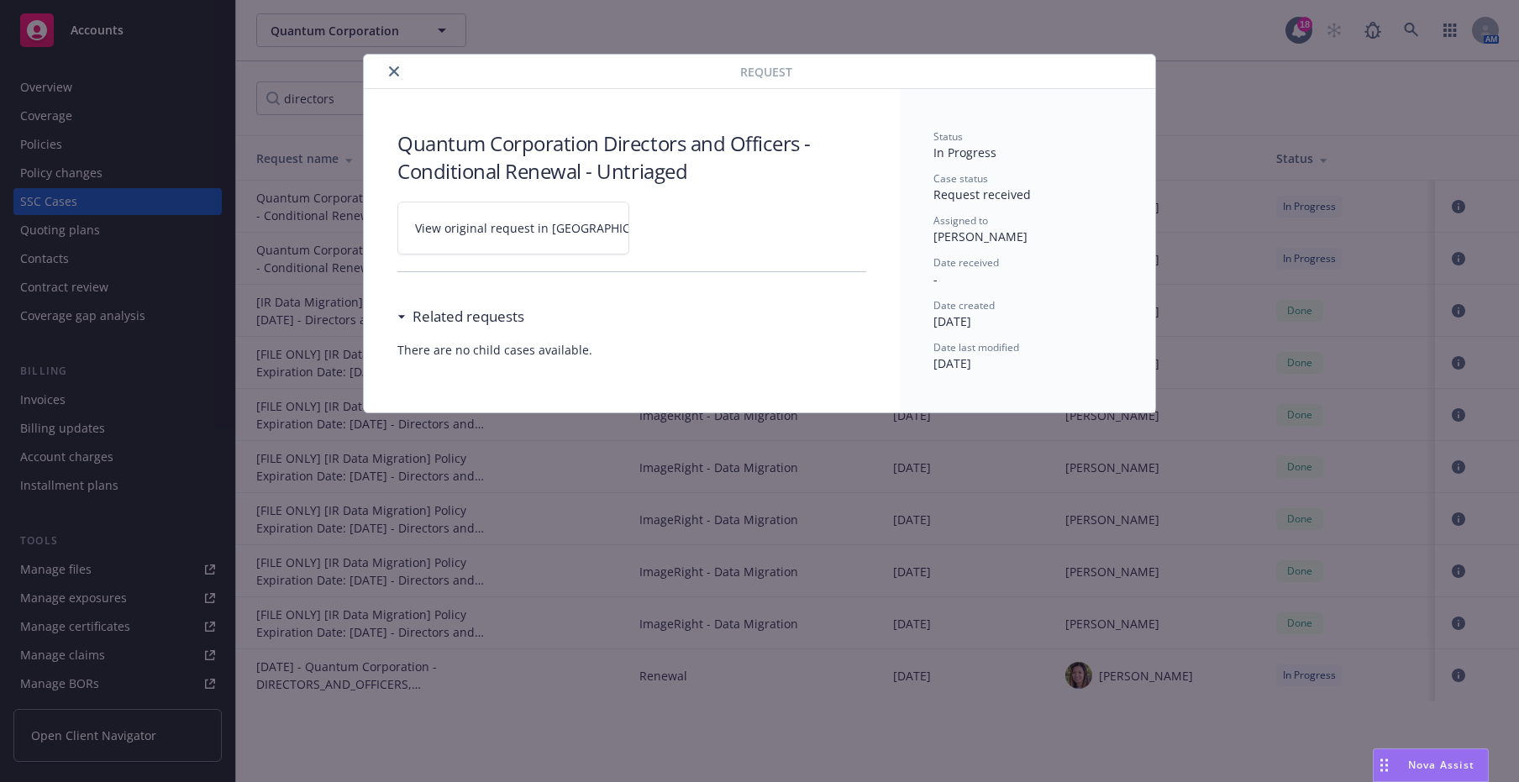
click at [497, 230] on span "View original request in [GEOGRAPHIC_DATA]" at bounding box center [542, 228] width 255 height 18
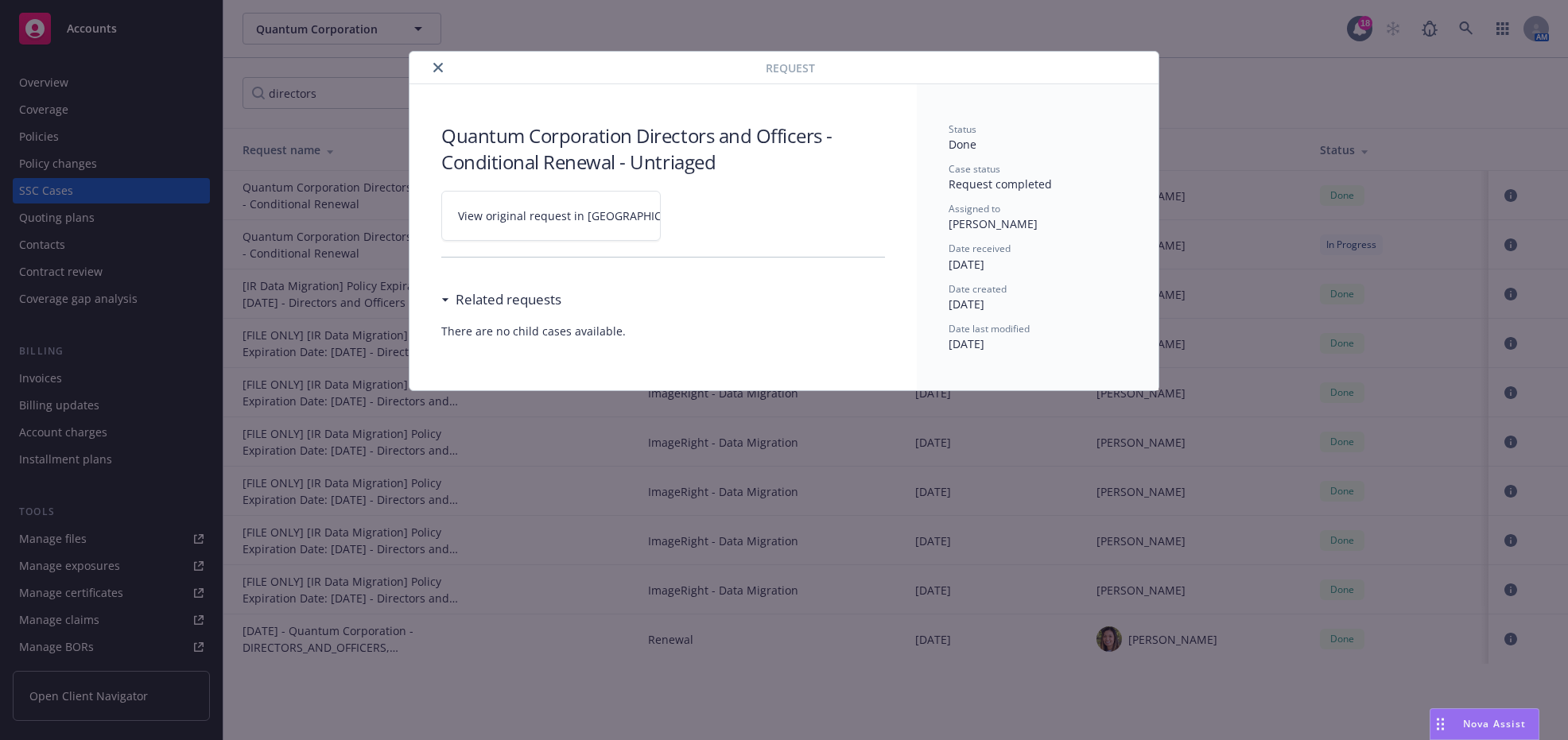
click at [432, 60] on button "close" at bounding box center [438, 67] width 19 height 19
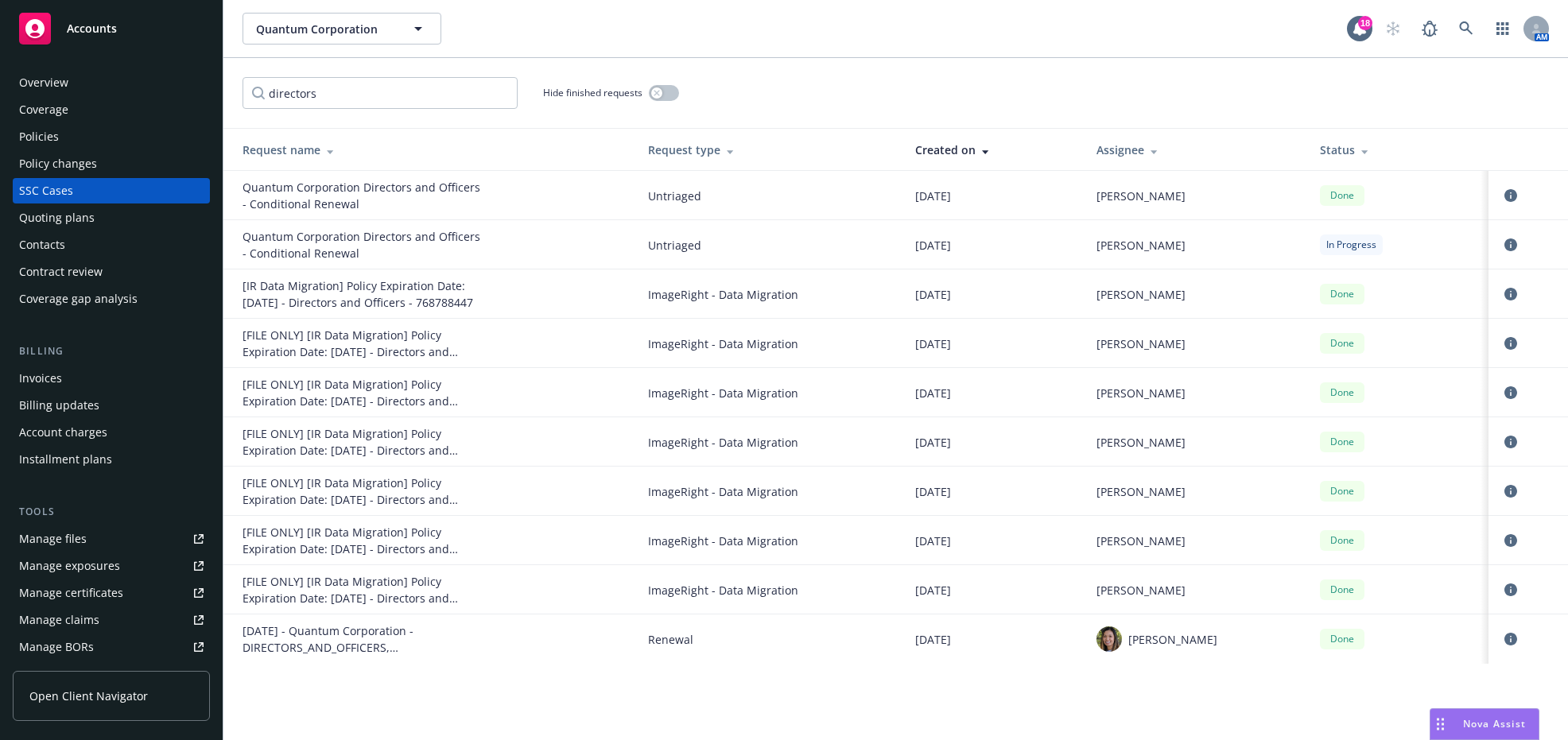
click at [321, 241] on div "Quantum Corporation Directors and Officers - Conditional Renewal" at bounding box center [361, 244] width 238 height 33
click at [1049, 241] on icon "circleInformation" at bounding box center [1510, 244] width 12 height 12
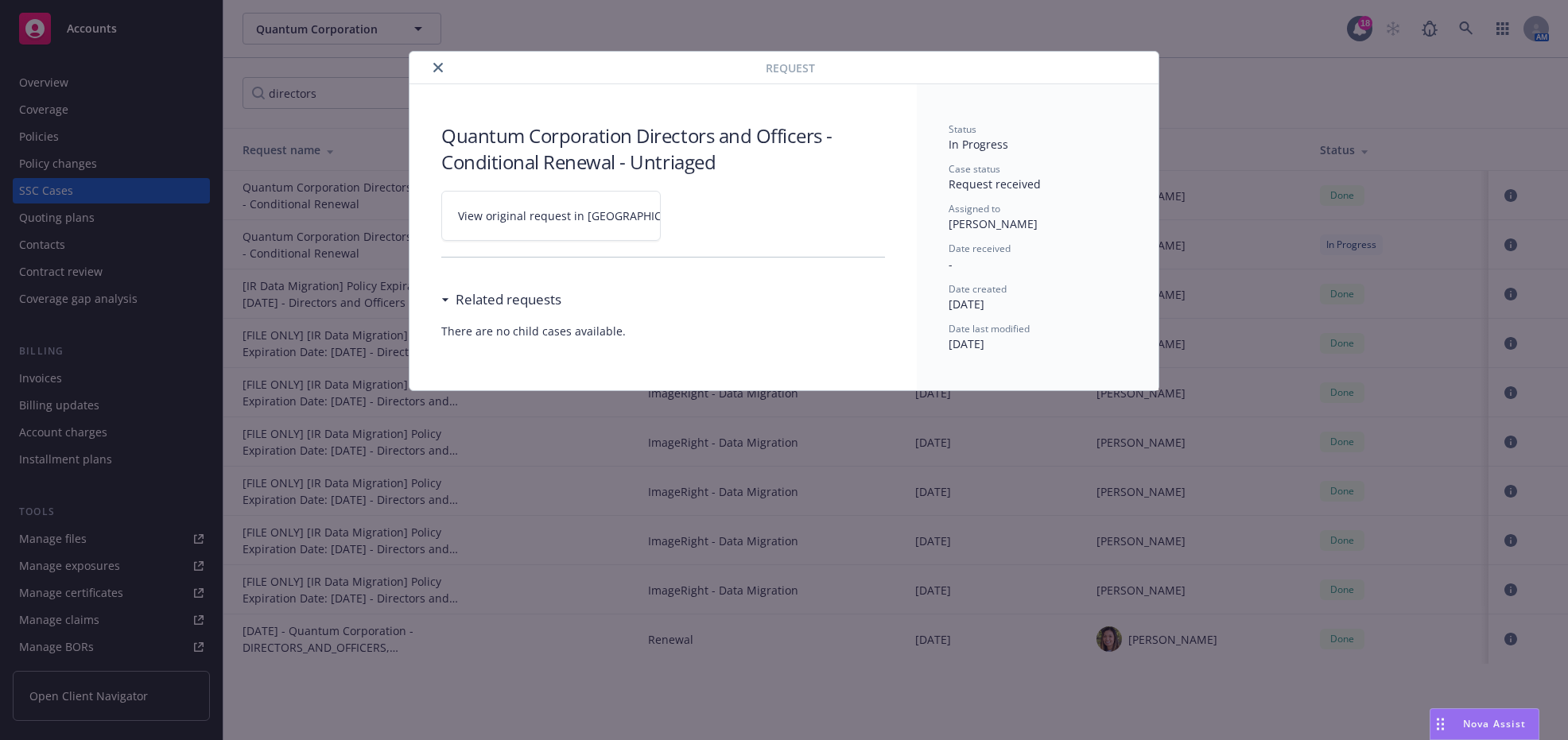
click at [608, 211] on link "View original request in [GEOGRAPHIC_DATA]" at bounding box center [551, 216] width 220 height 50
click at [436, 59] on button "close" at bounding box center [438, 67] width 19 height 19
